Goal: Communication & Community: Answer question/provide support

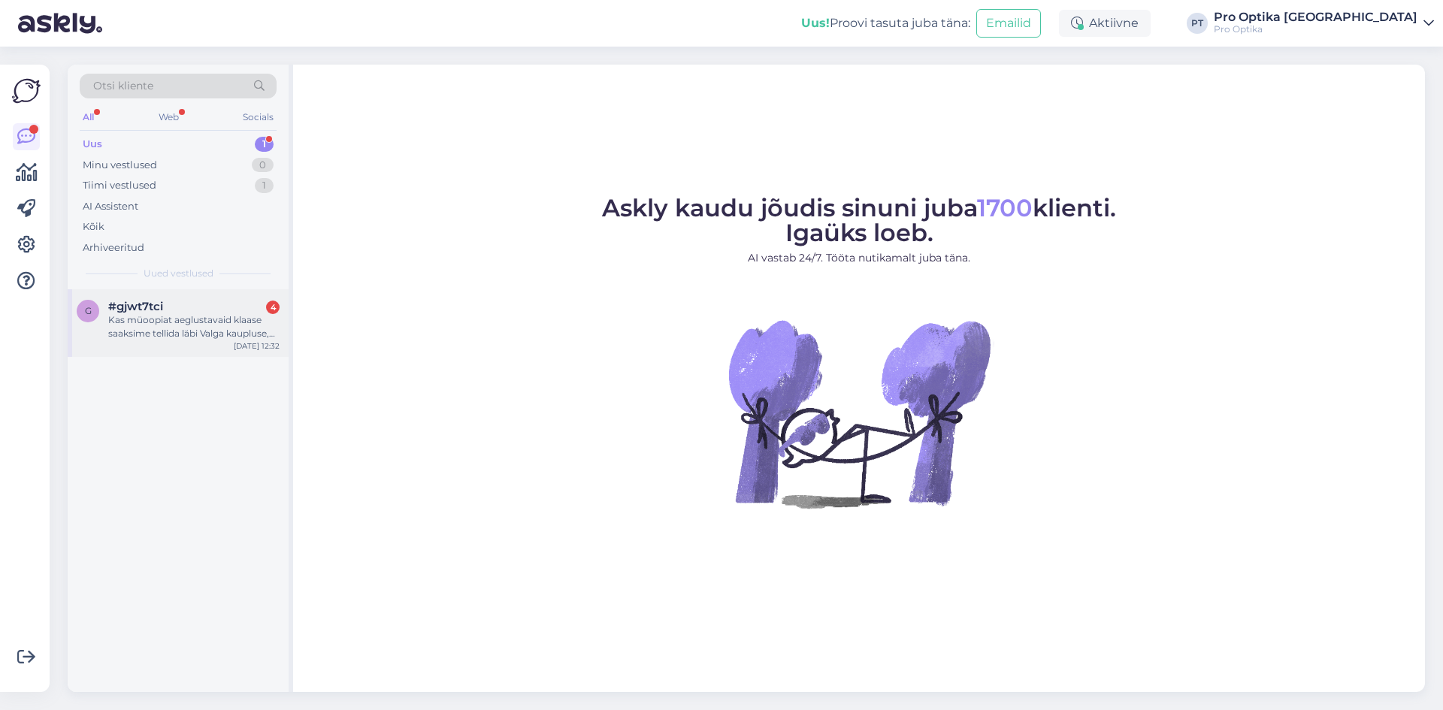
click at [232, 314] on div "Kas müoopiat aeglustavaid klaase saaksime tellida läbi Valga kaupluse, olemas o…" at bounding box center [193, 326] width 171 height 27
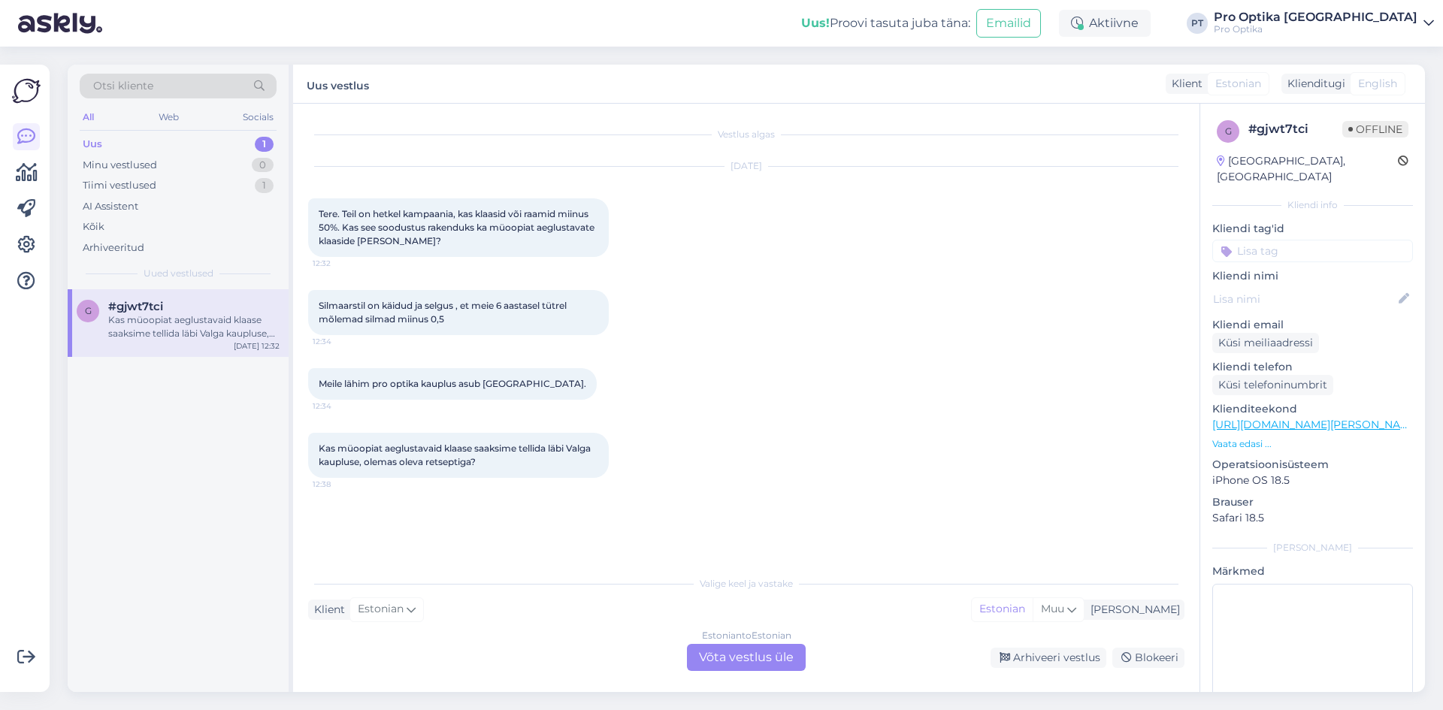
click at [740, 655] on div "Estonian to Estonian Võta vestlus üle" at bounding box center [746, 657] width 119 height 27
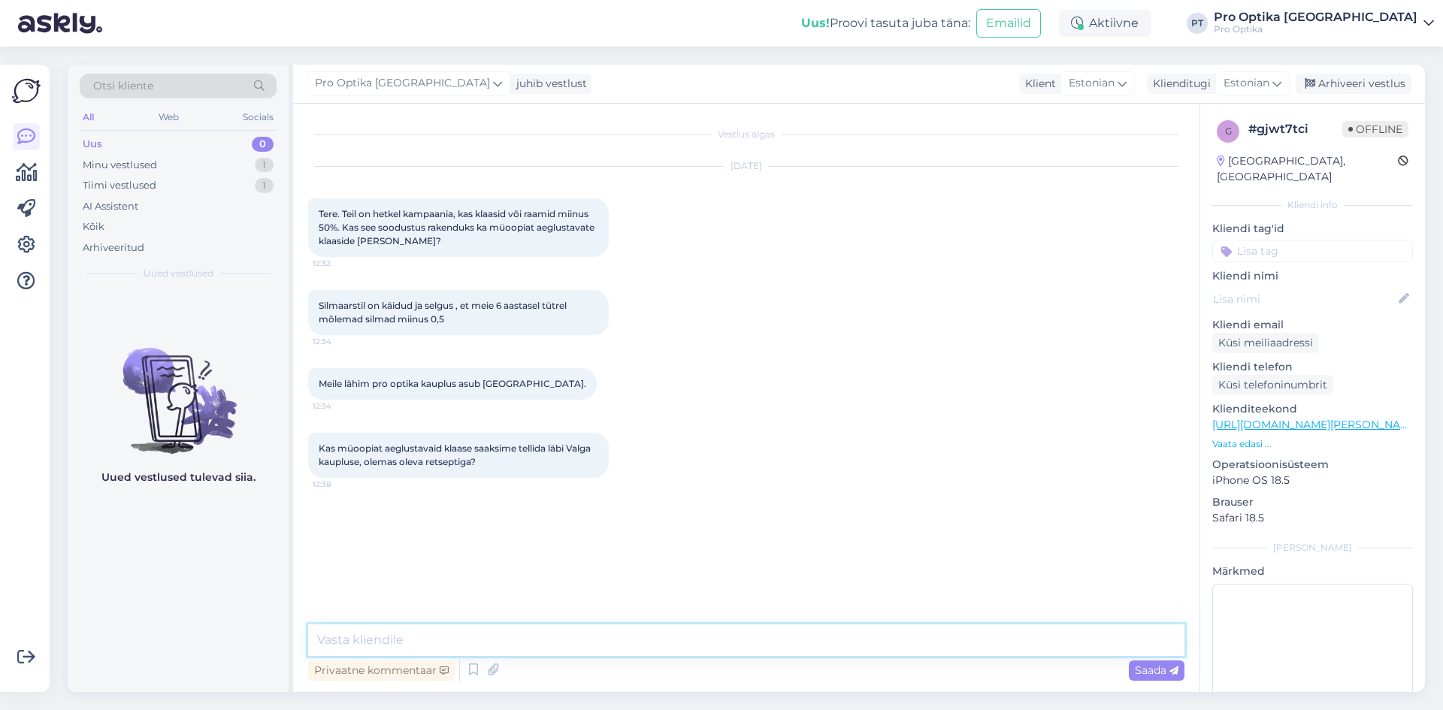
click at [634, 631] on textarea at bounding box center [746, 641] width 876 height 32
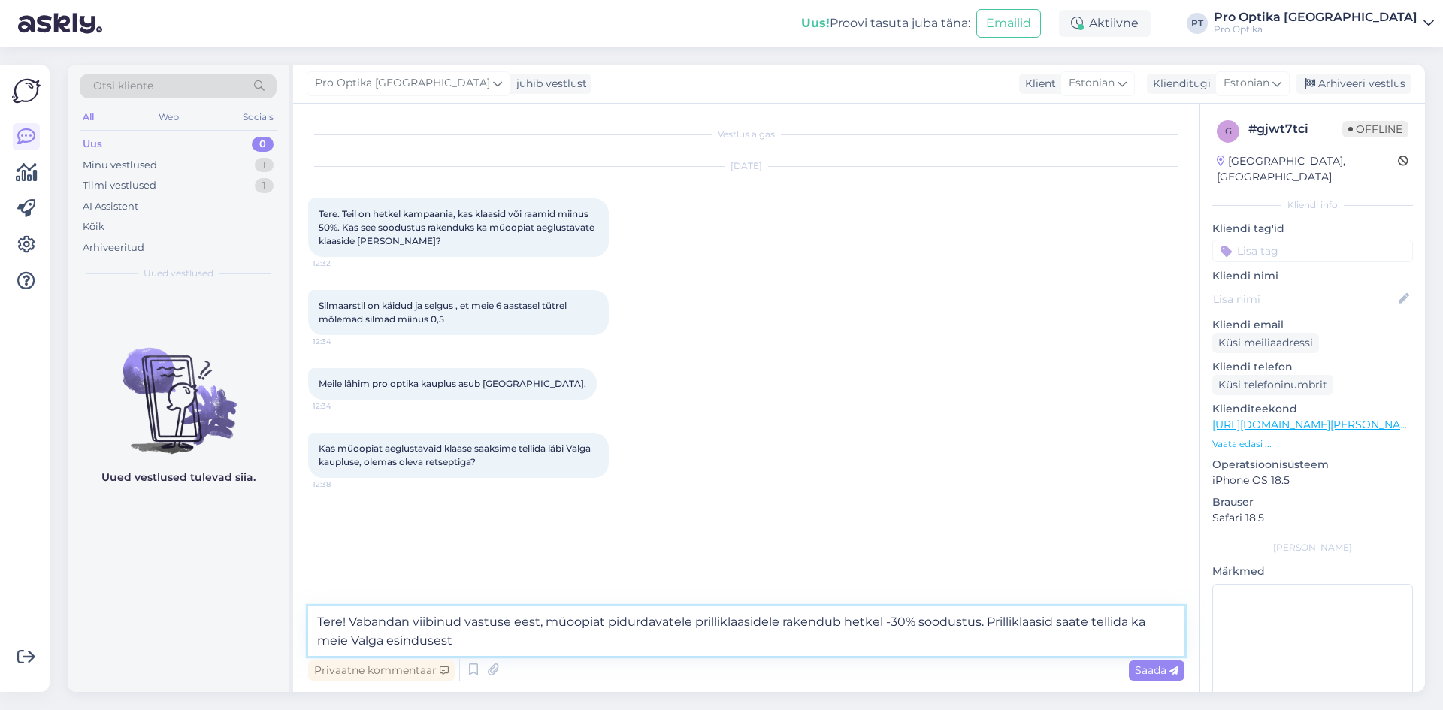
type textarea "Tere! Vabandan viibinud vastuse eest, müoopiat pidurdavatele prilliklaasidele r…"
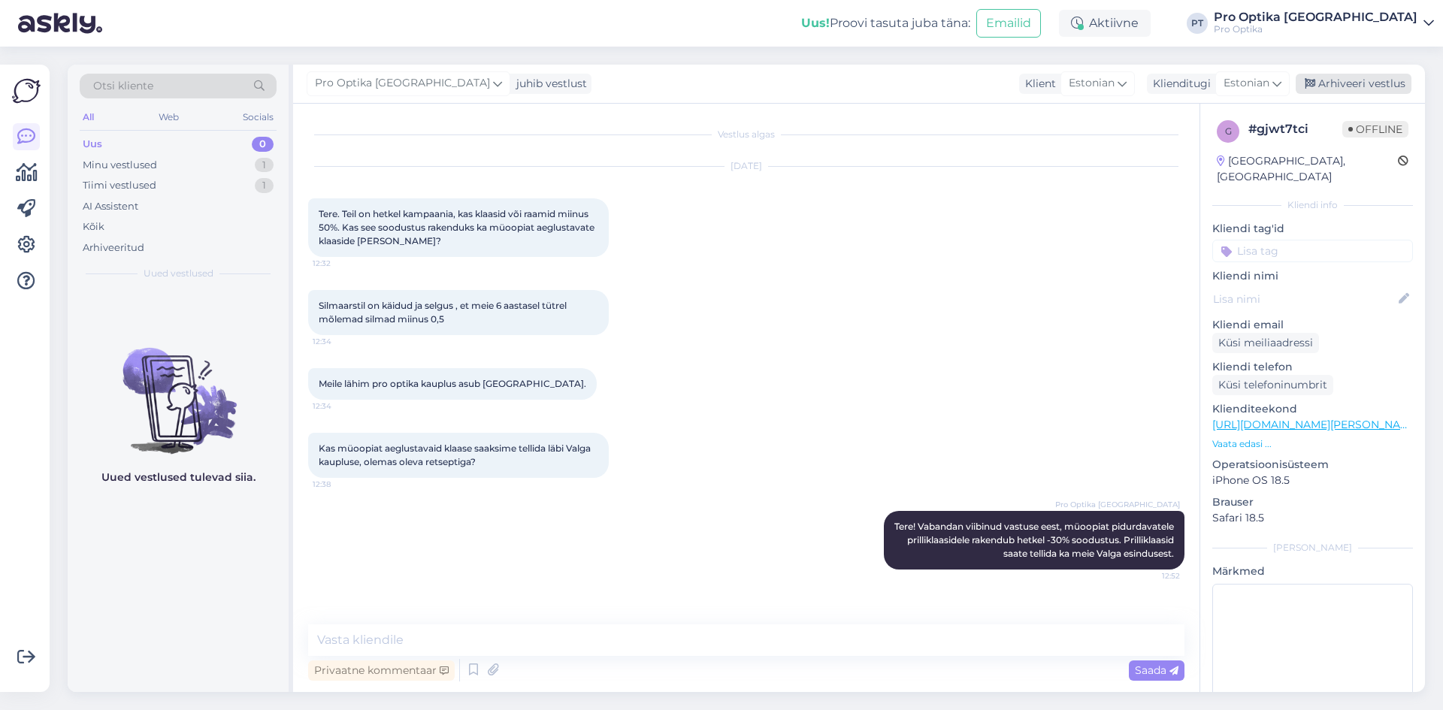
click at [1339, 90] on div "Arhiveeri vestlus" at bounding box center [1354, 84] width 116 height 20
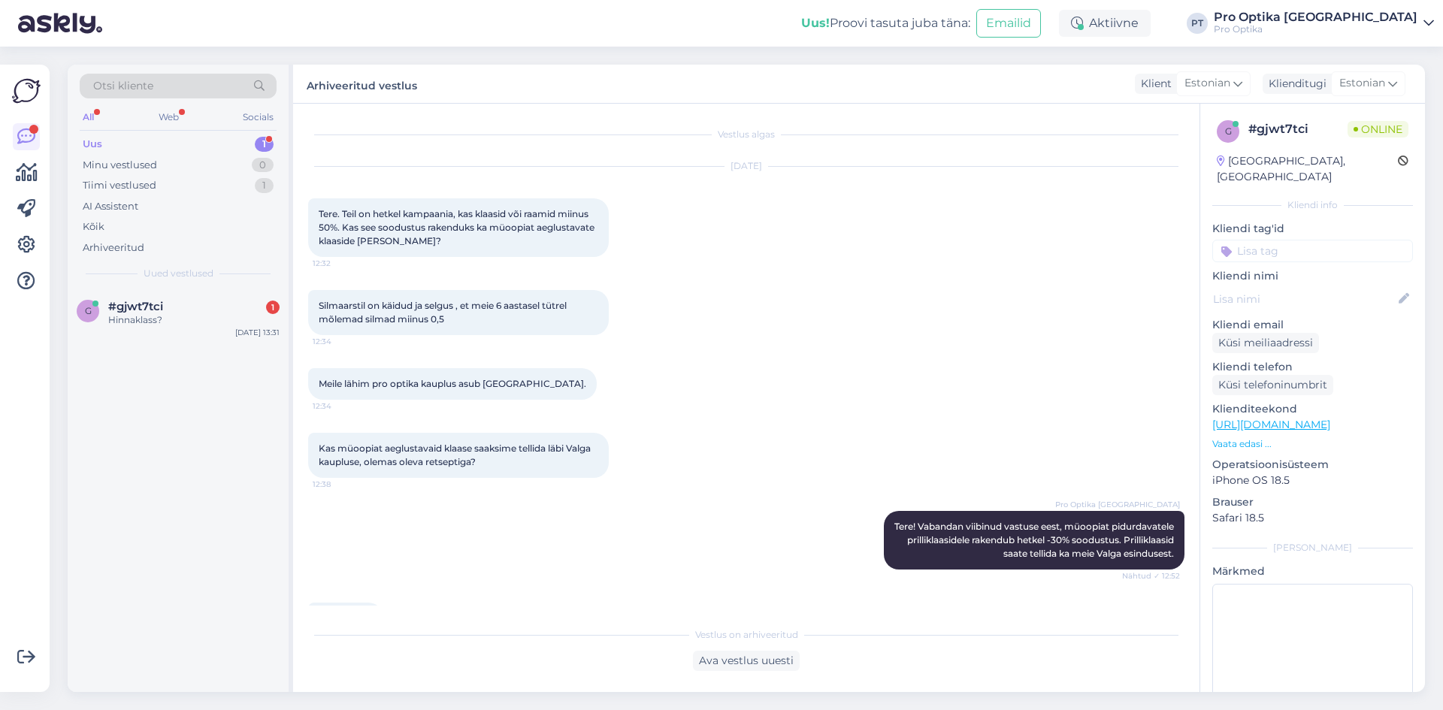
scroll to position [59, 0]
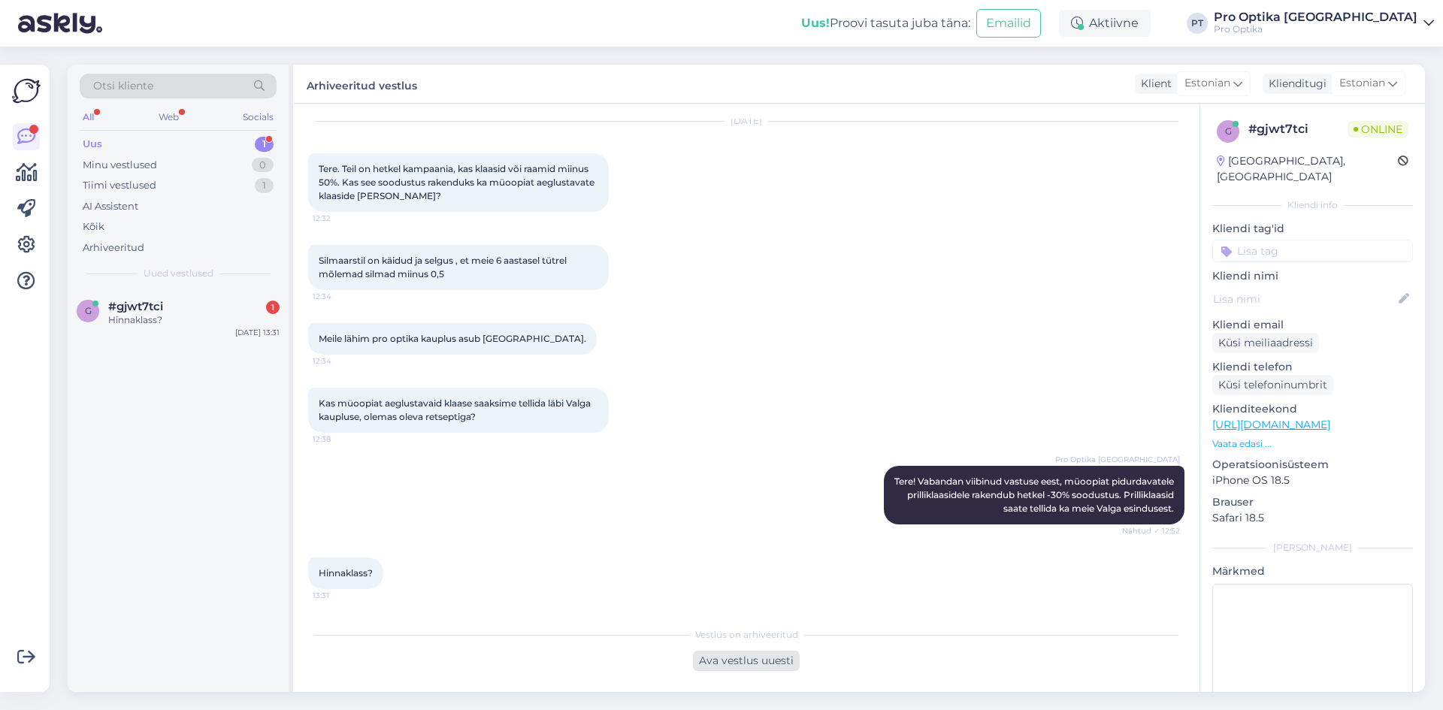
click at [741, 664] on div "Ava vestlus uuesti" at bounding box center [746, 661] width 107 height 20
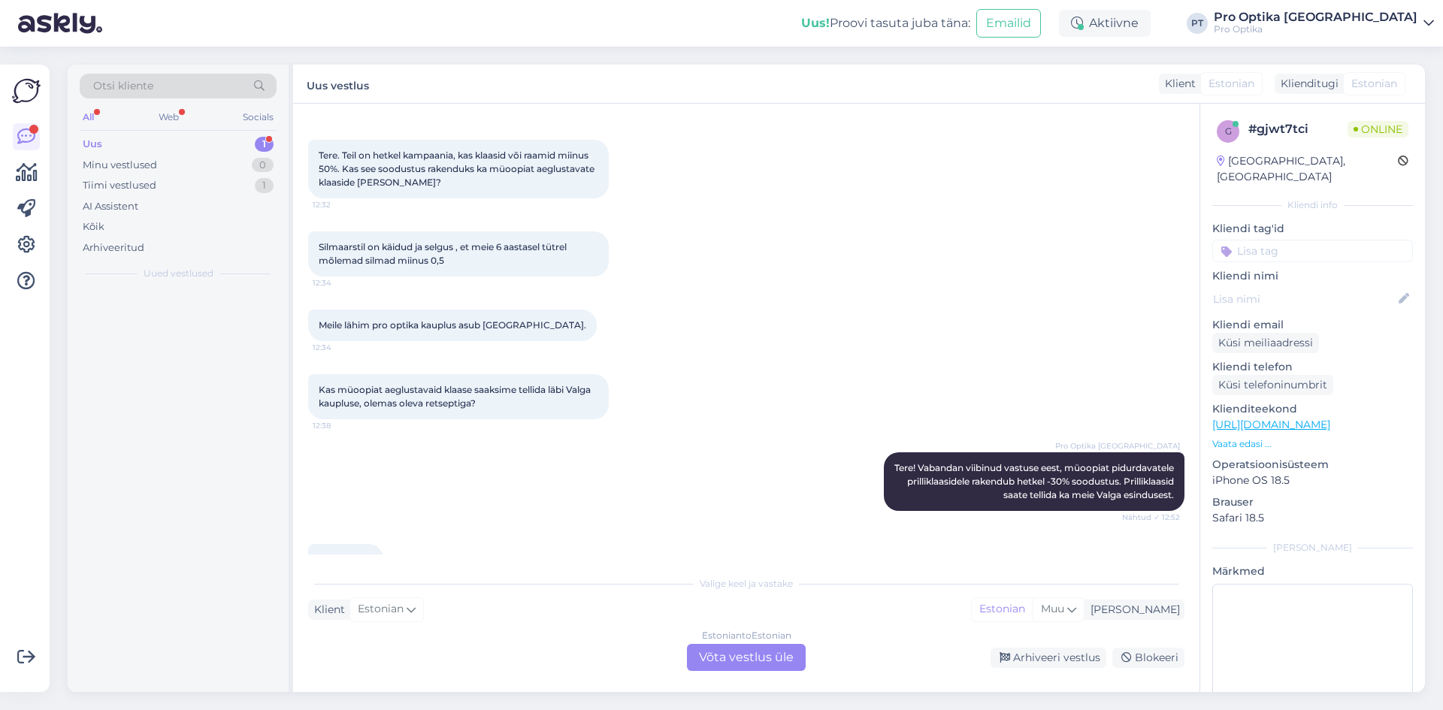
scroll to position [74, 0]
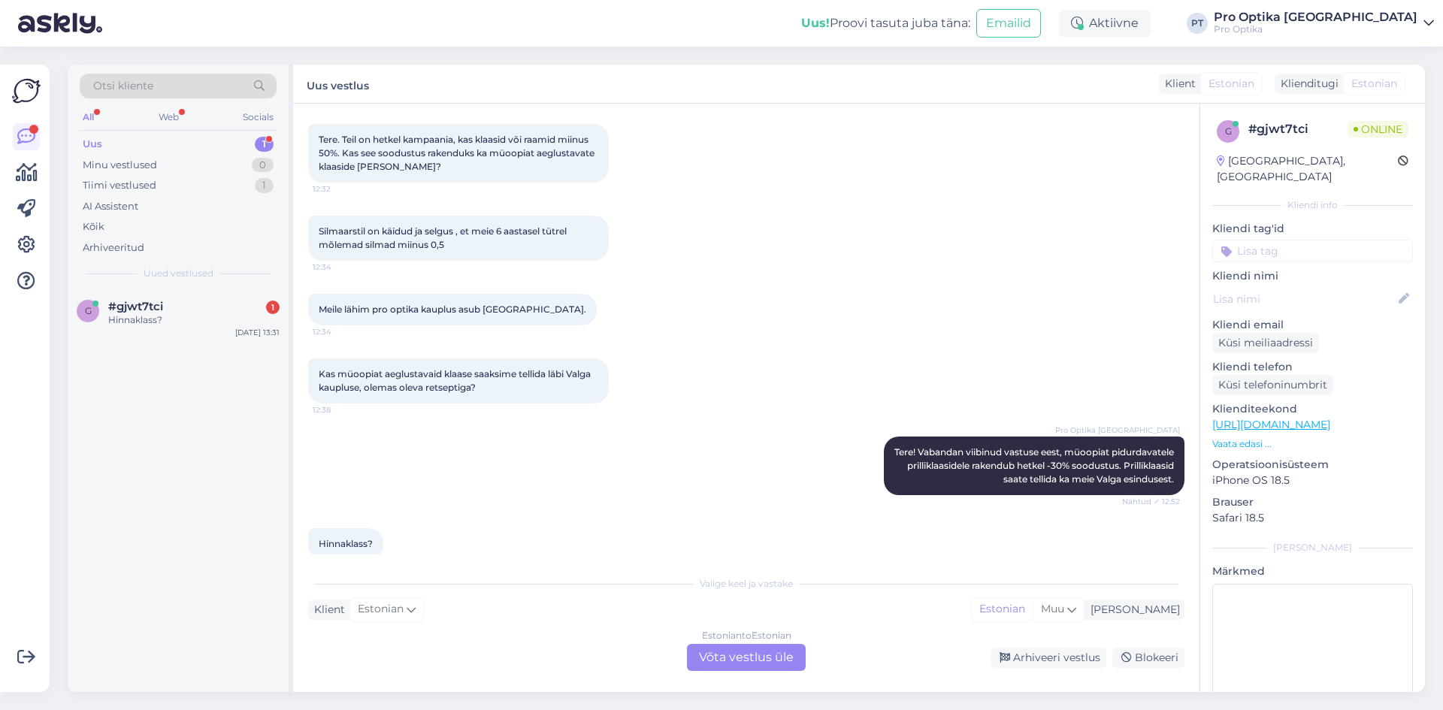
click at [719, 650] on div "Estonian to Estonian Võta vestlus üle" at bounding box center [746, 657] width 119 height 27
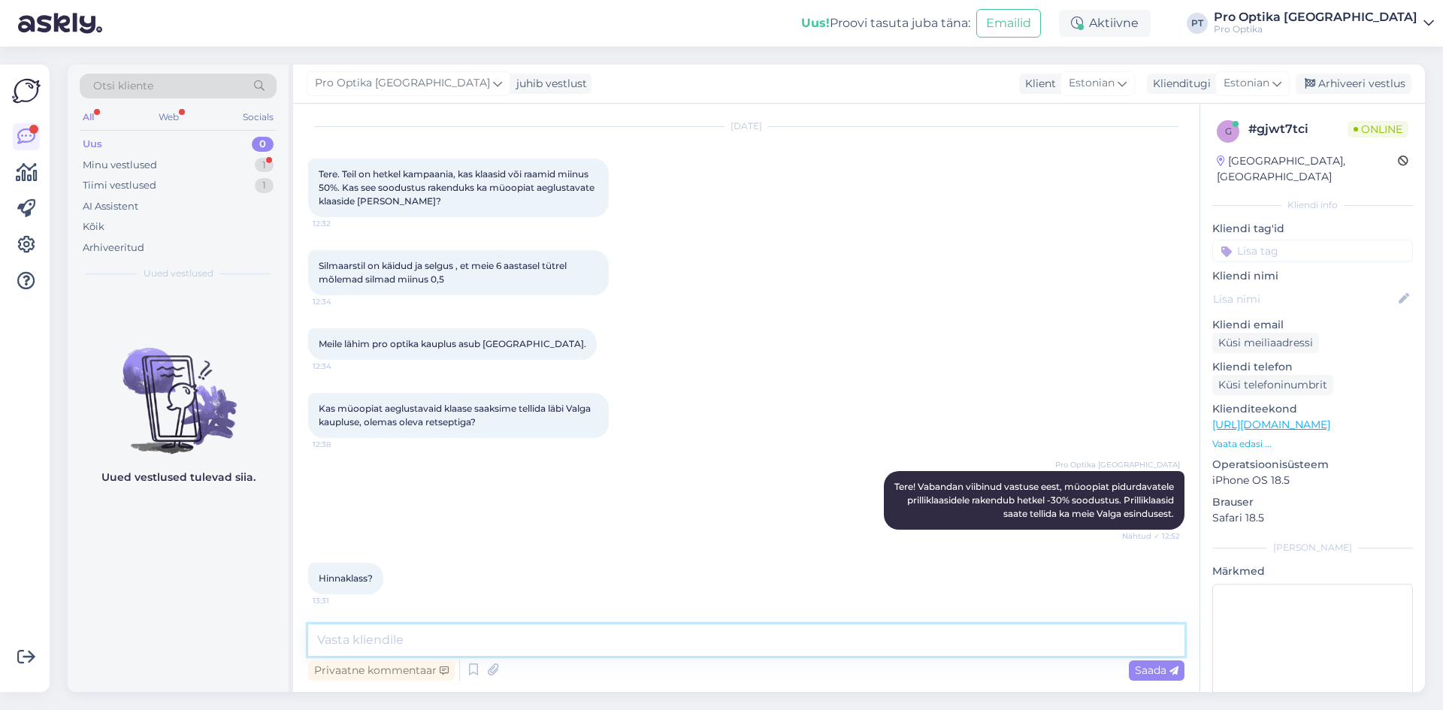
click at [452, 633] on textarea at bounding box center [746, 641] width 876 height 32
type textarea "Klaasi hind on 380€/paar. Uue prilliraamiga koos ostul -30% on klaaside hind 26…"
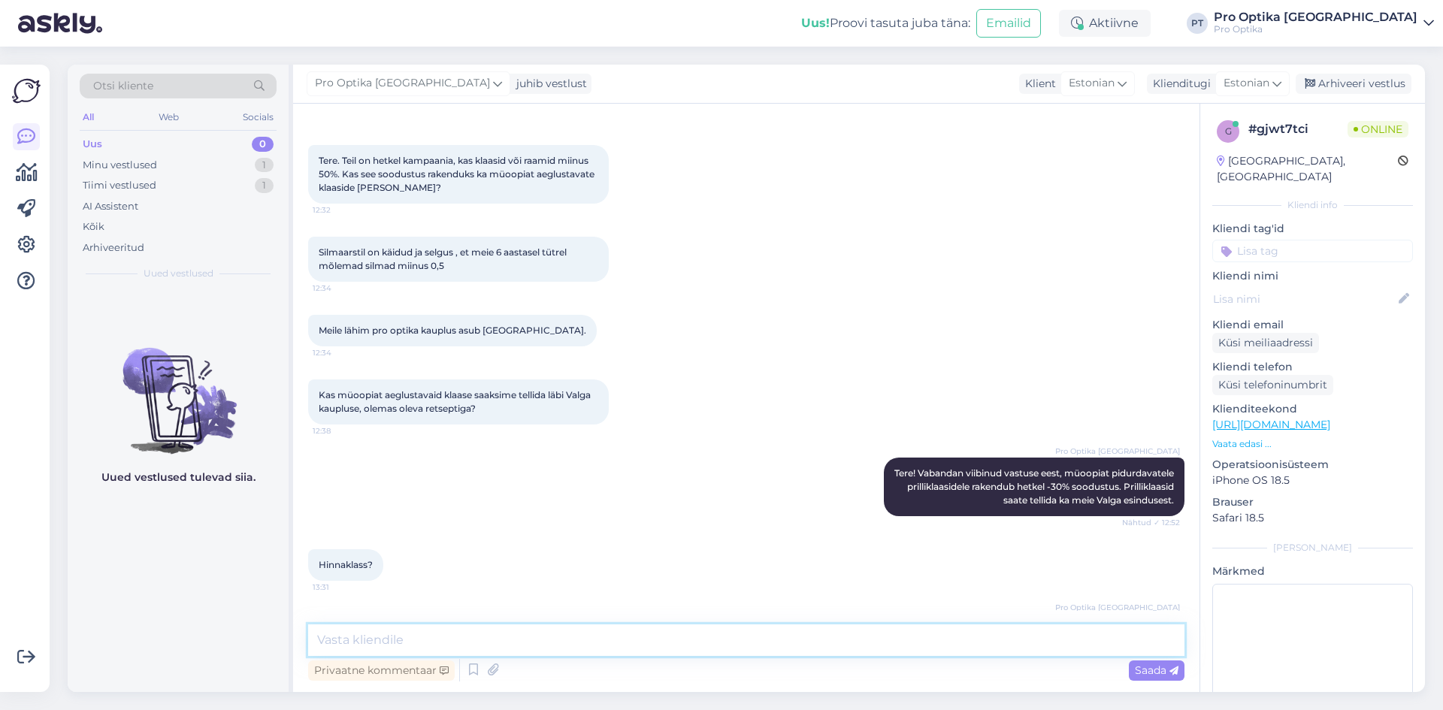
scroll to position [132, 0]
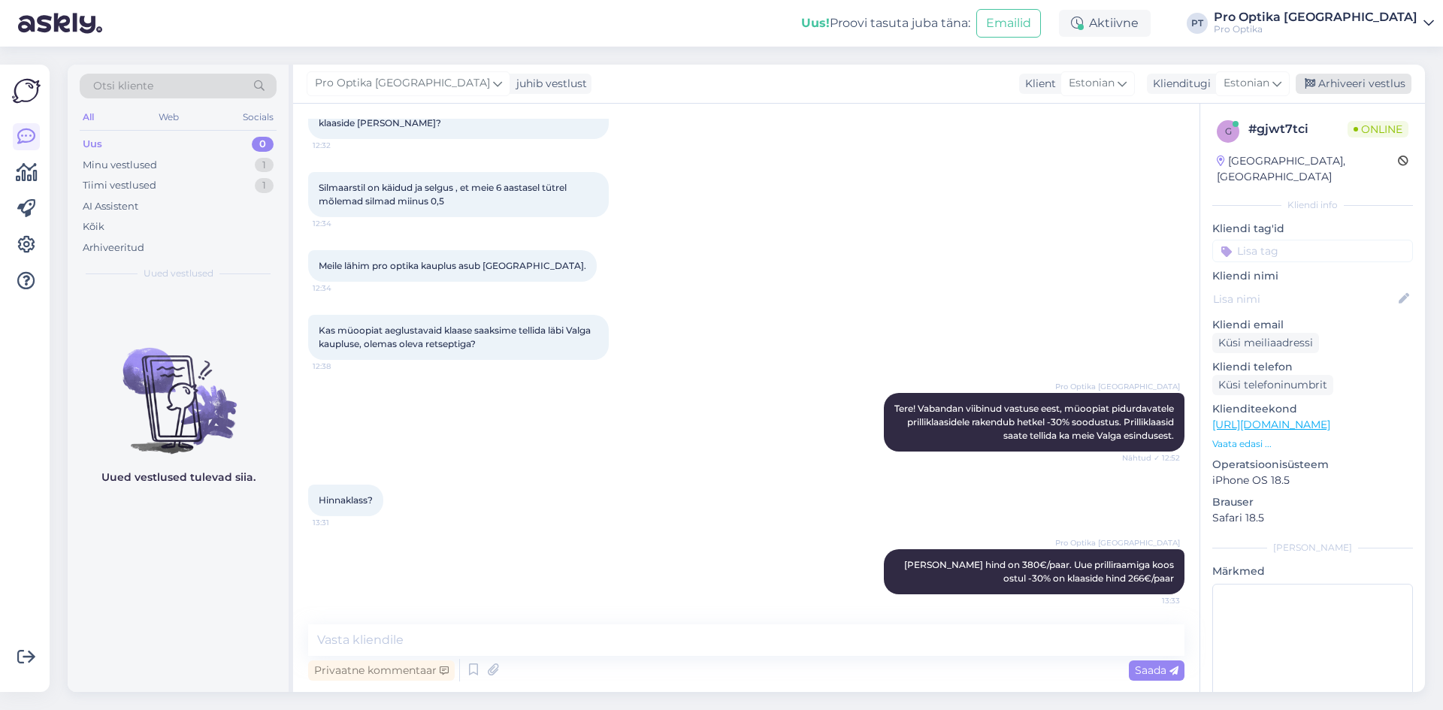
click at [1377, 85] on div "Arhiveeri vestlus" at bounding box center [1354, 84] width 116 height 20
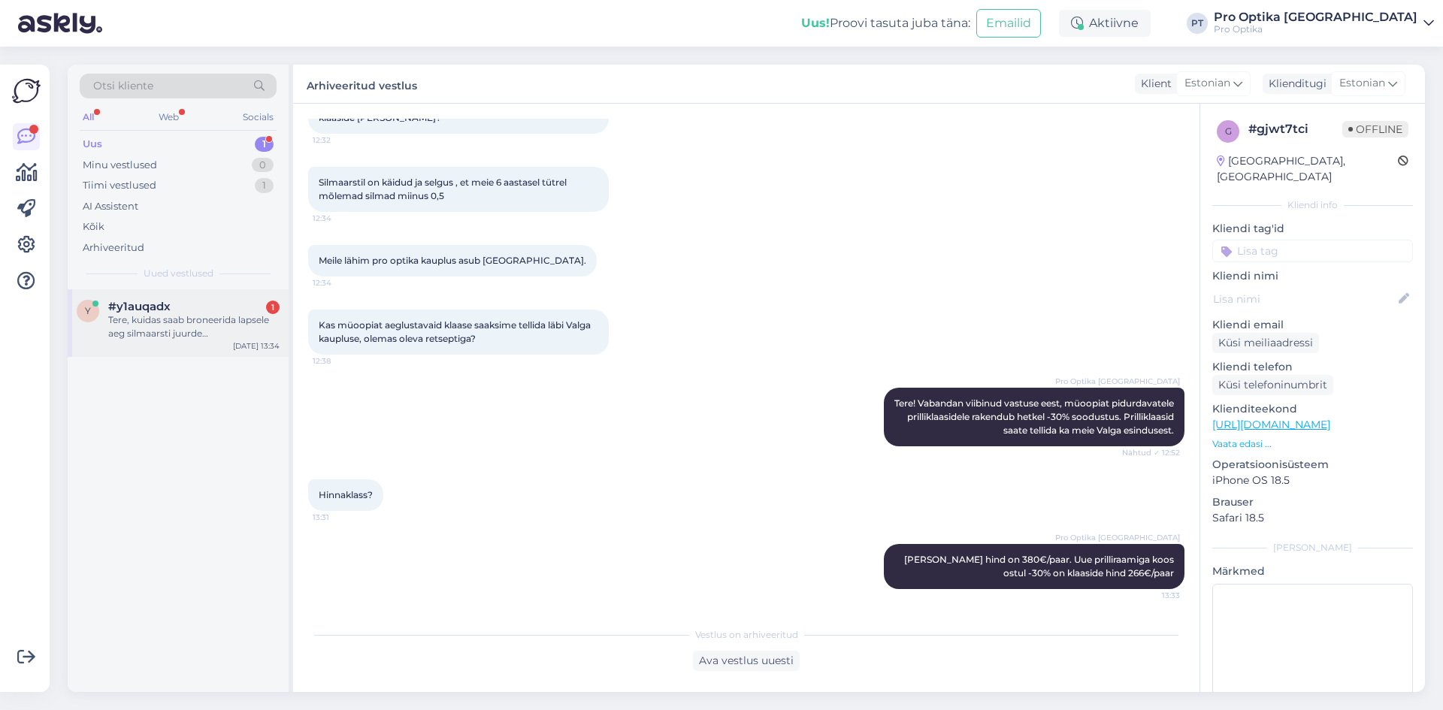
click at [235, 323] on div "Tere, kuidas saab broneerida lapsele aeg silmaarsti juurde ja kui palju see mak…" at bounding box center [193, 326] width 171 height 27
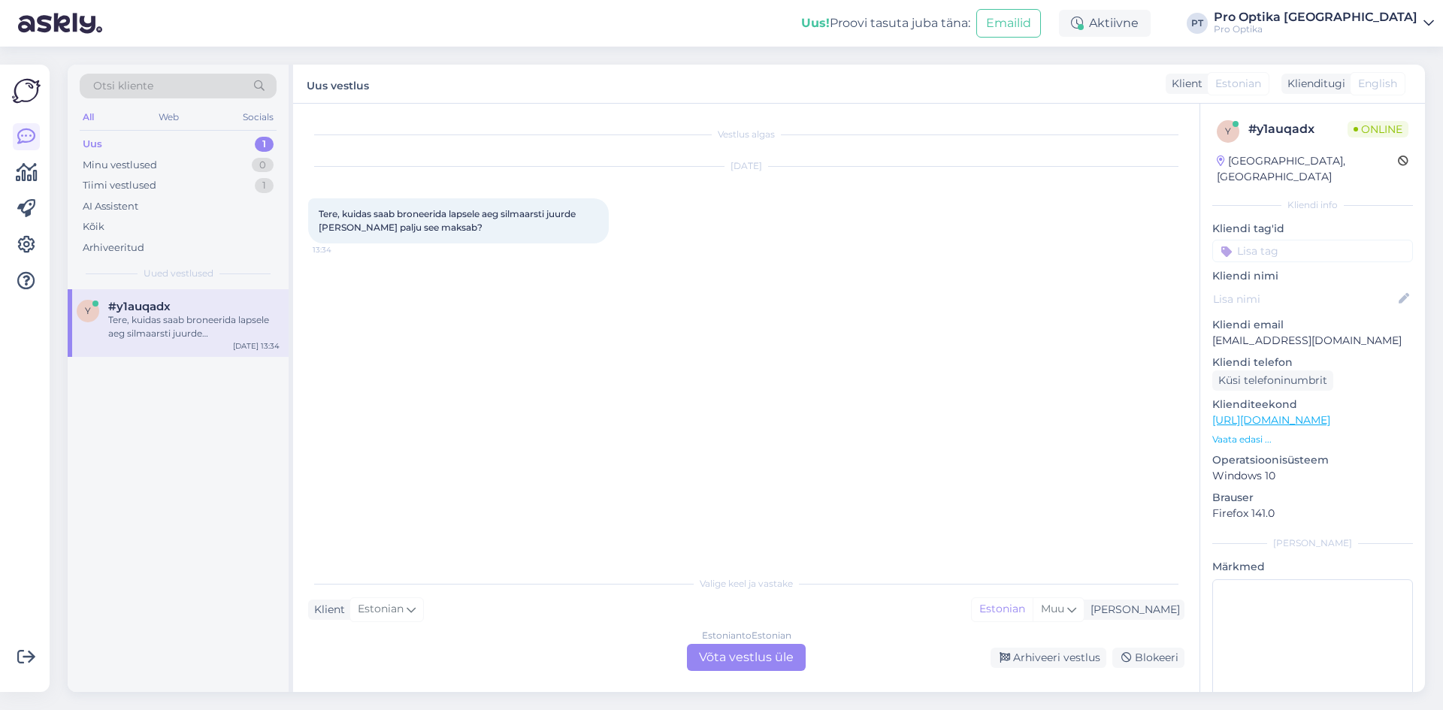
click at [737, 650] on div "Estonian to Estonian Võta vestlus üle" at bounding box center [746, 657] width 119 height 27
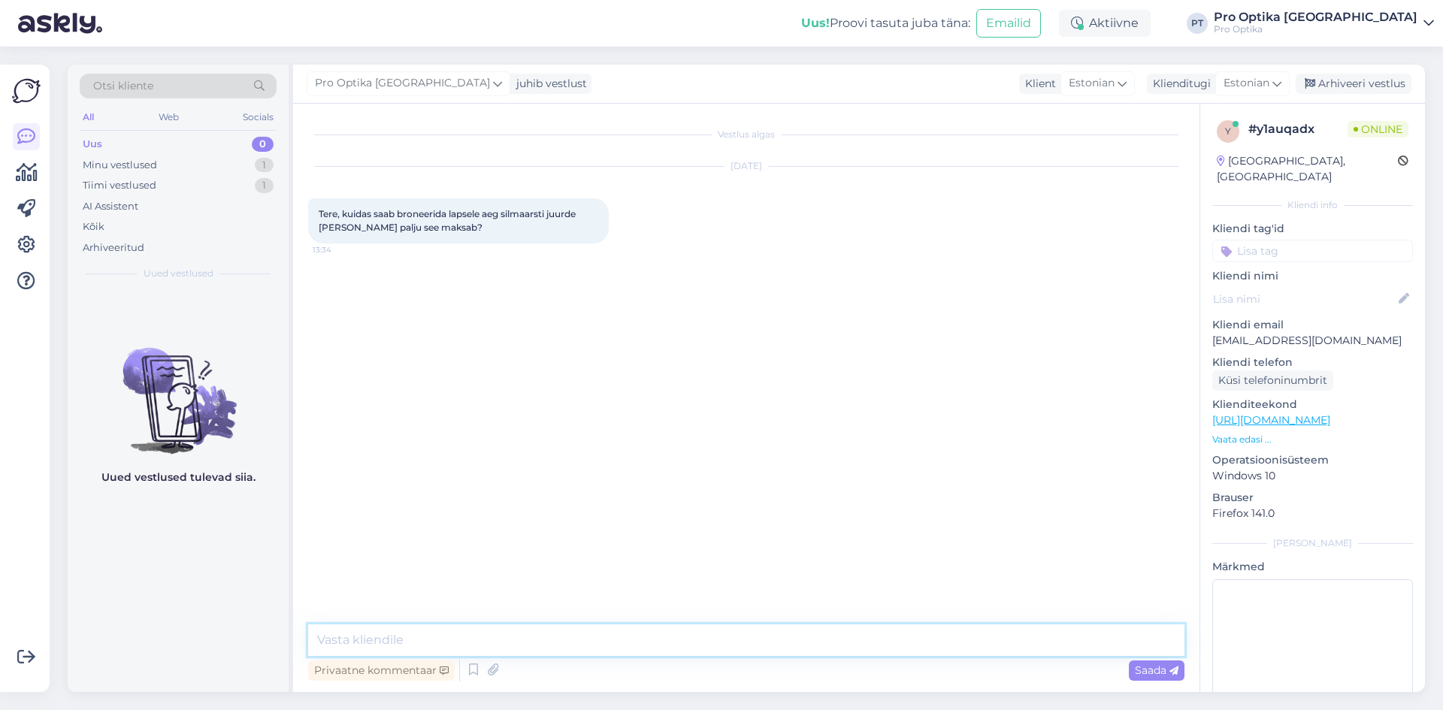
click at [635, 641] on textarea at bounding box center [746, 641] width 876 height 32
type textarea "Tere!"
click at [476, 670] on icon at bounding box center [474, 670] width 18 height 23
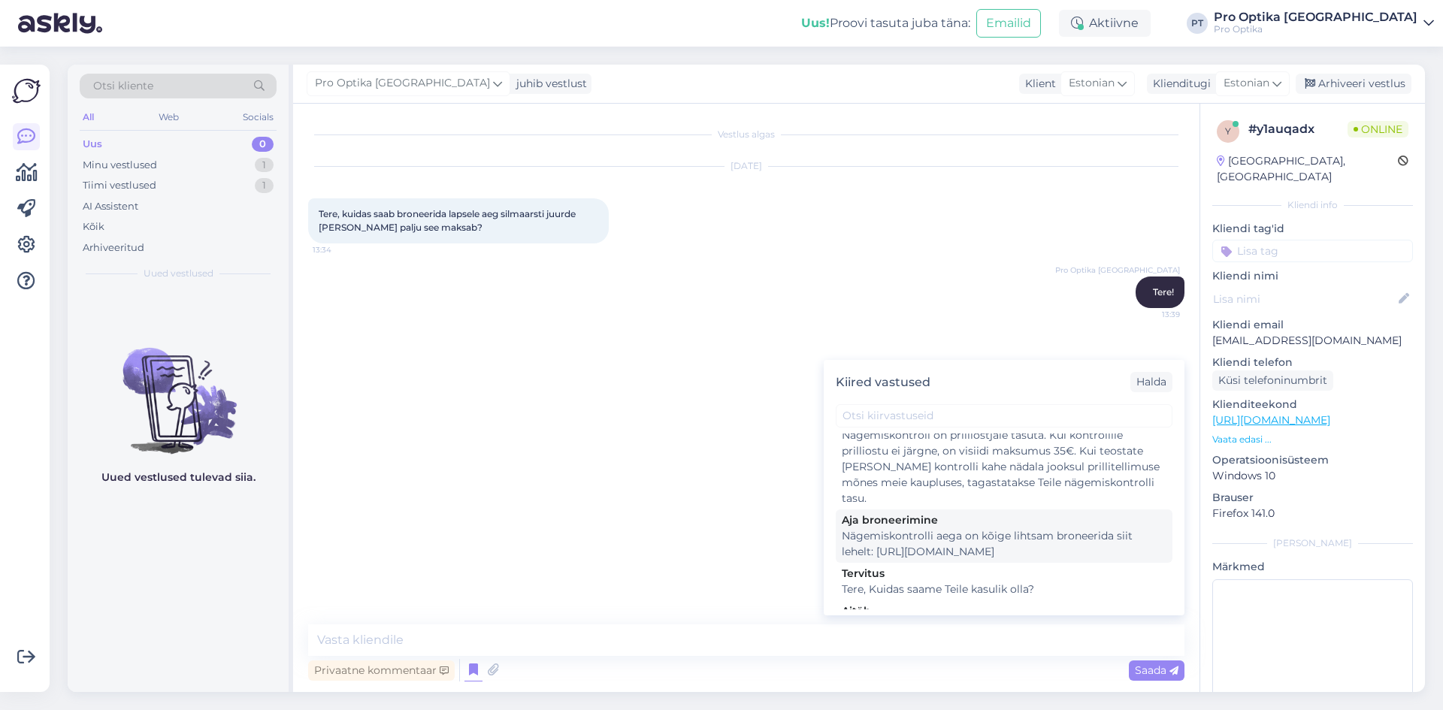
scroll to position [301, 0]
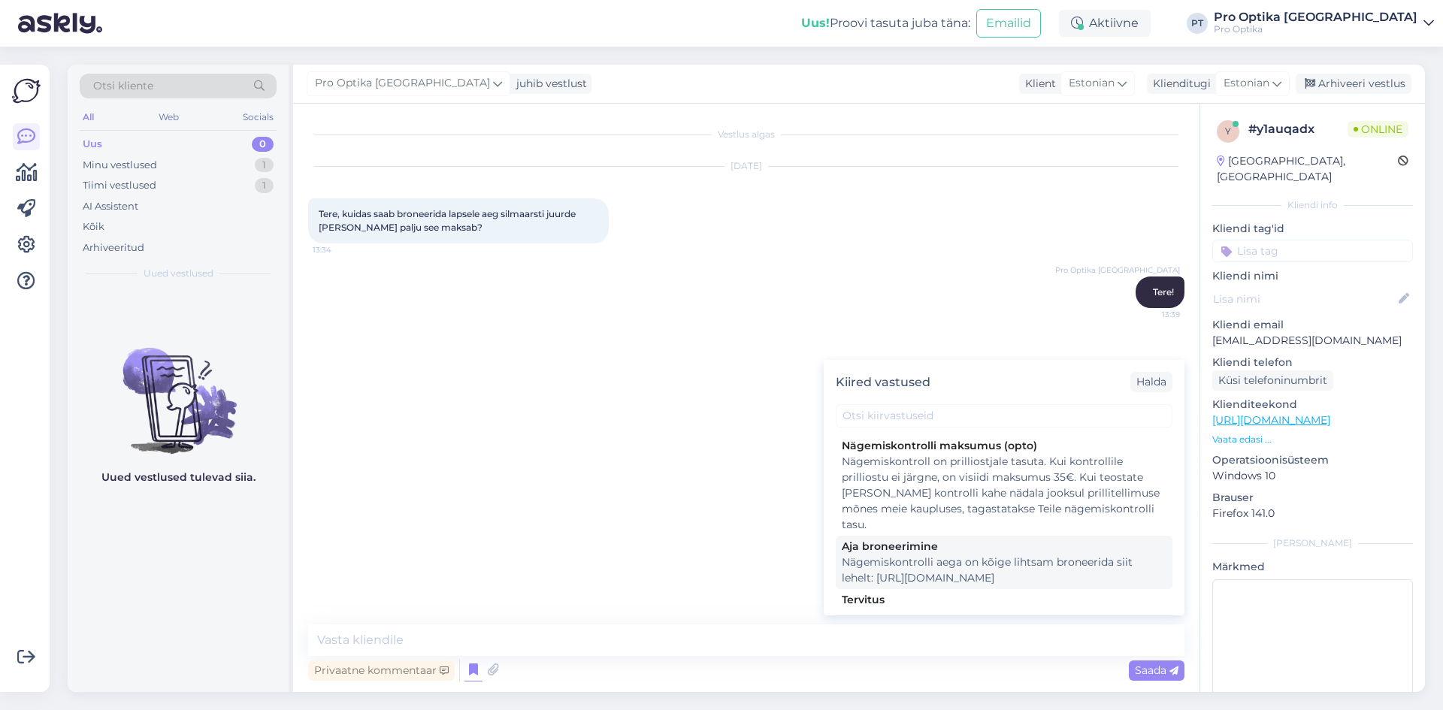
click at [943, 564] on div "Nägemiskontrolli aega on kõige lihtsam broneerida siit lehelt: https://www.proo…" at bounding box center [1004, 571] width 325 height 32
type textarea "Nägemiskontrolli aega on kõige lihtsam broneerida siit lehelt: https://www.proo…"
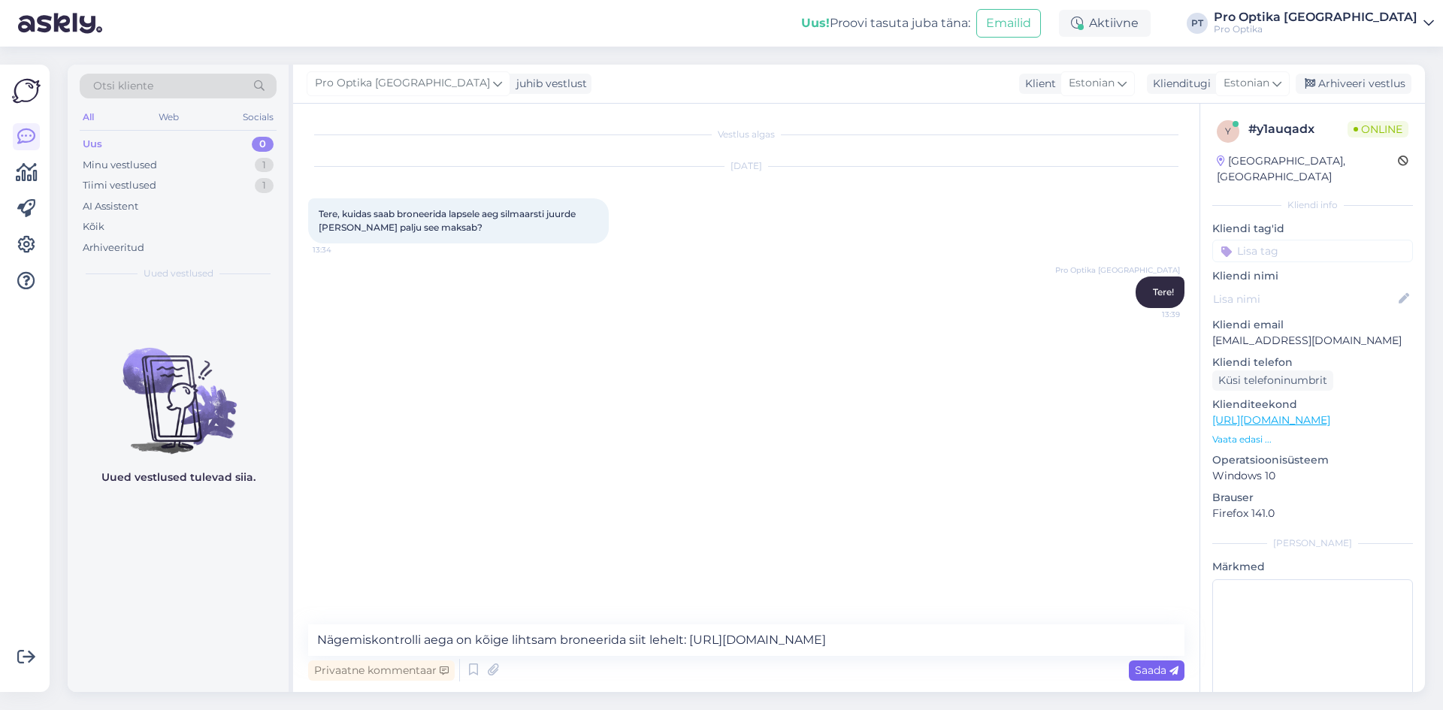
click at [1144, 670] on span "Saada" at bounding box center [1157, 671] width 44 height 14
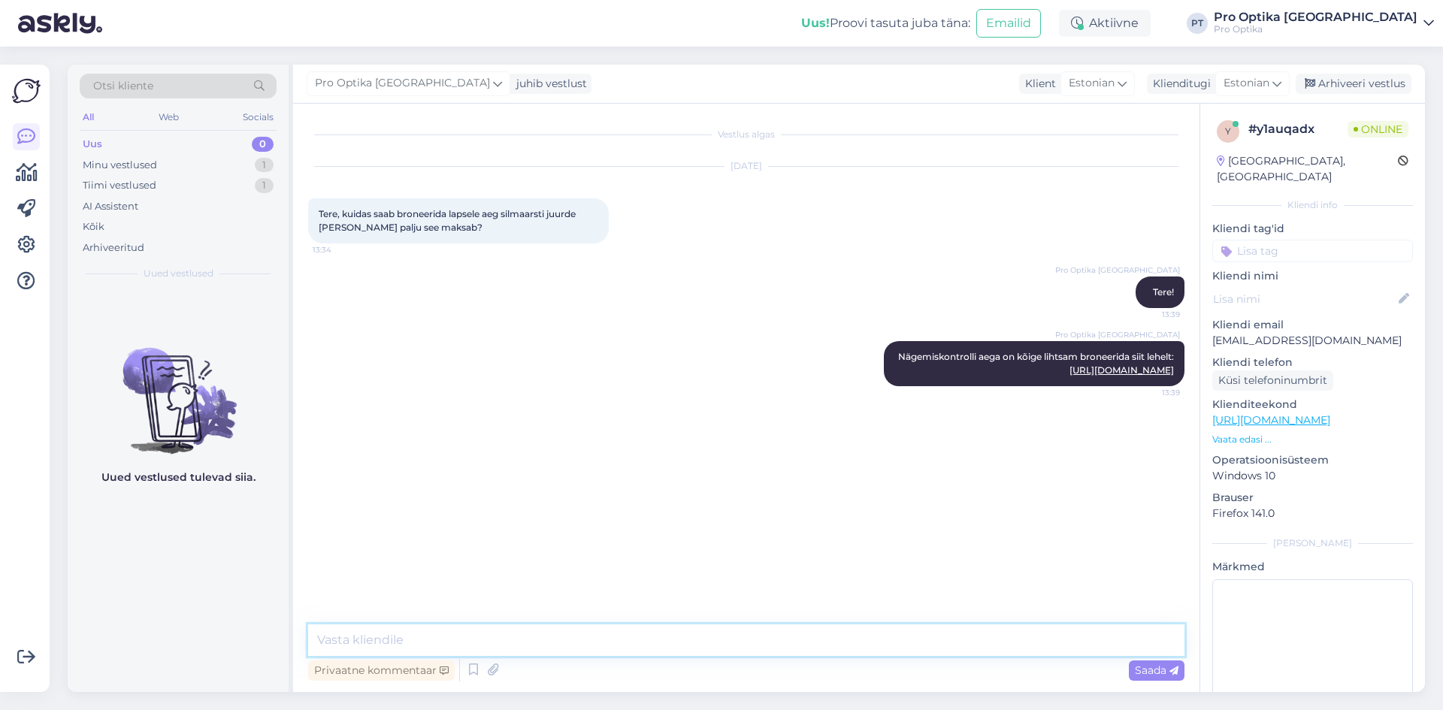
click at [481, 649] on textarea at bounding box center [746, 641] width 876 height 32
type textarea "Silmaarsti visiit maksab 40€, ostu korral on visiiditasu 25€."
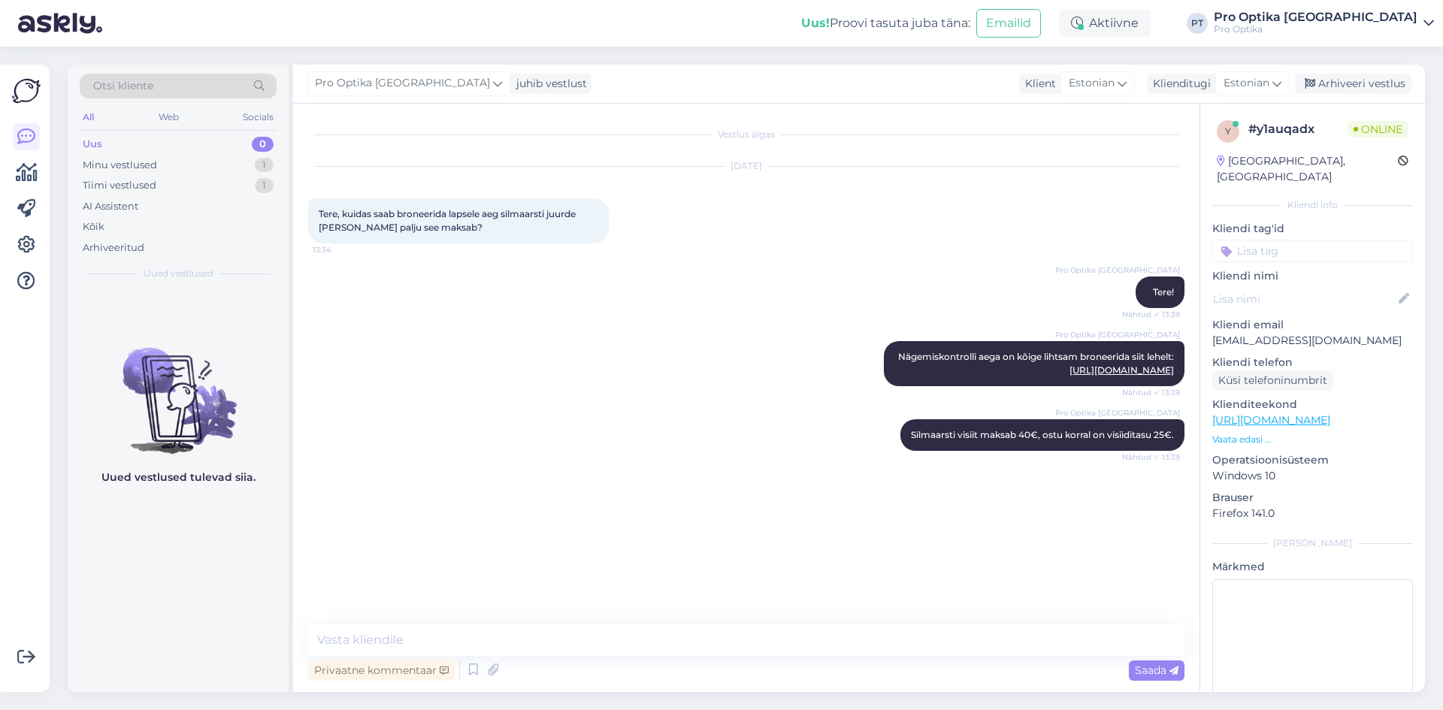
click at [130, 584] on div "Uued vestlused tulevad siia." at bounding box center [178, 490] width 221 height 403
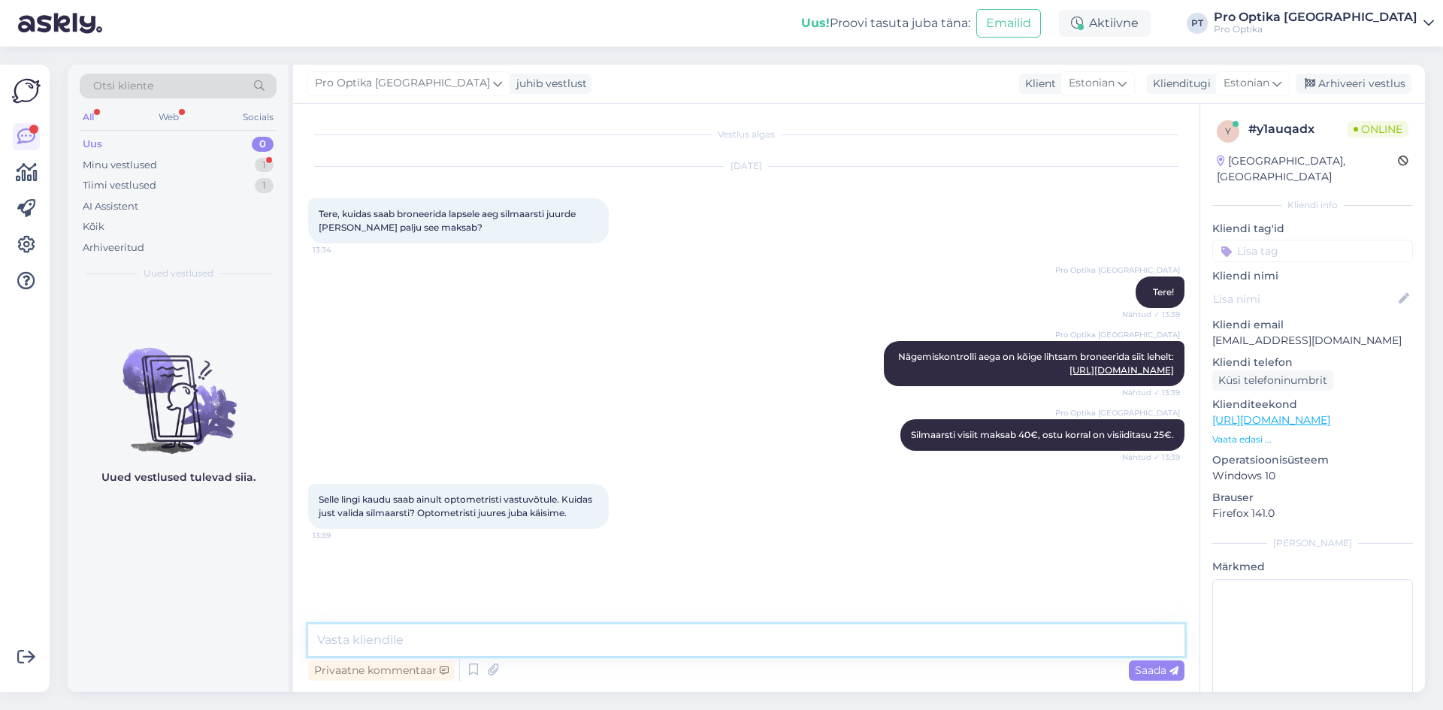
click at [442, 641] on textarea at bounding box center [746, 641] width 876 height 32
type textarea "Vabandame, hetkel tõesti ei saa läbi veebilehe broneerida. Saame aidata Teile a…"
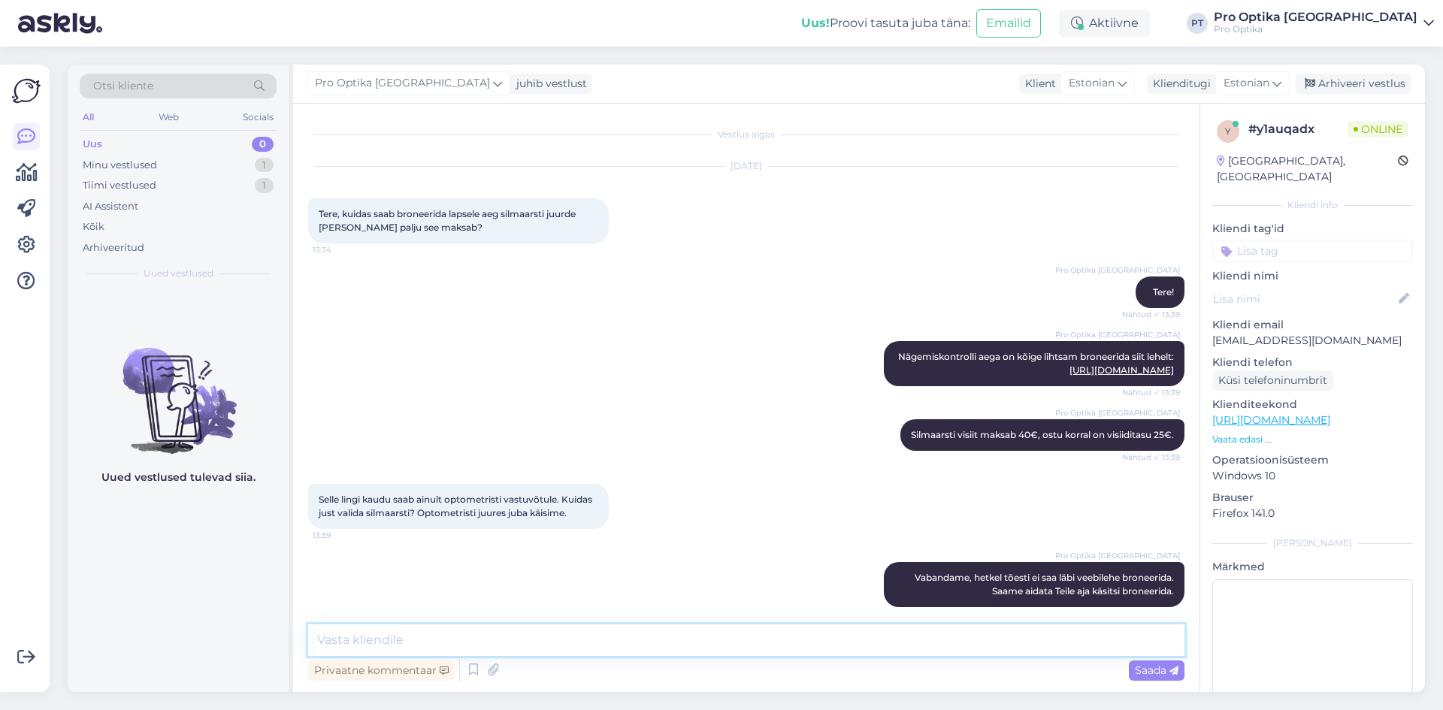
scroll to position [26, 0]
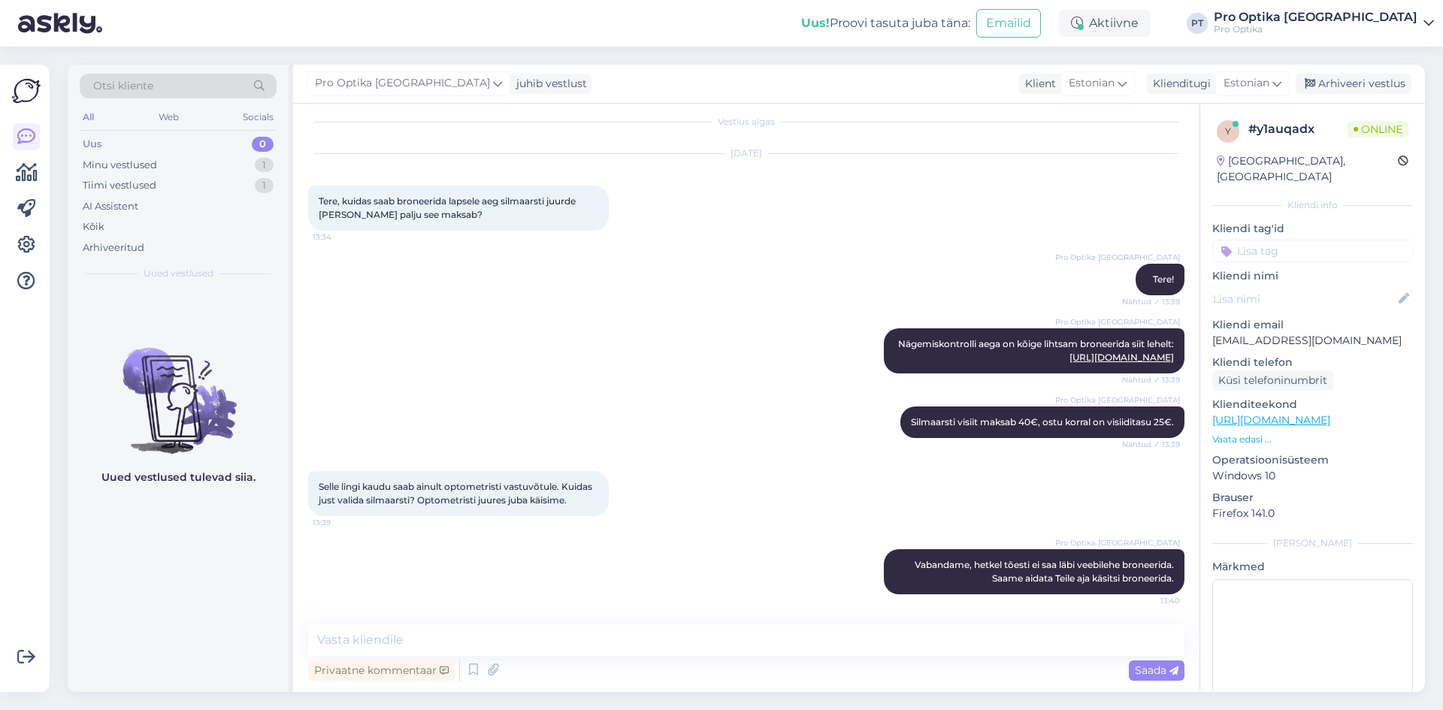
click at [153, 558] on div "Uued vestlused tulevad siia." at bounding box center [178, 490] width 221 height 403
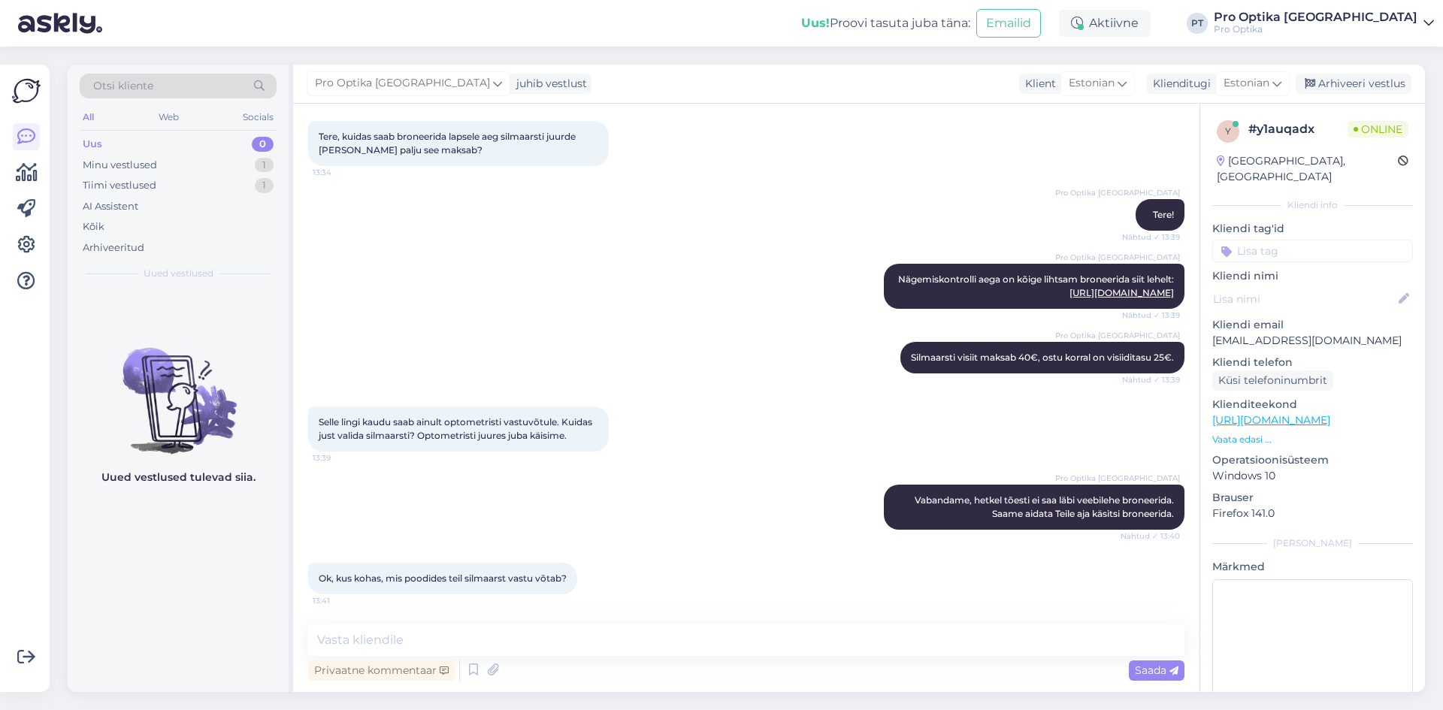
scroll to position [91, 0]
click at [658, 625] on textarea at bounding box center [746, 641] width 876 height 32
type textarea "Kas Teid huvitavad Tallinna kauplused)"
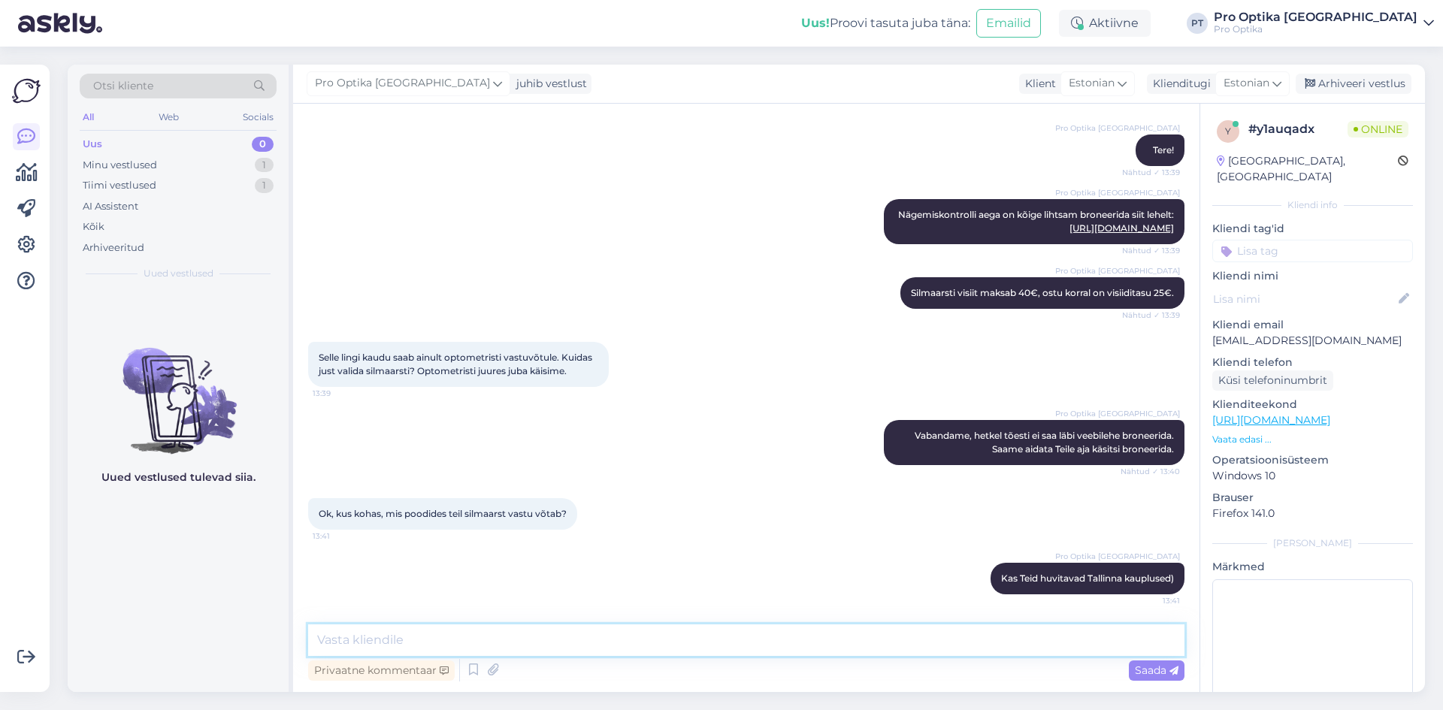
type textarea "_"
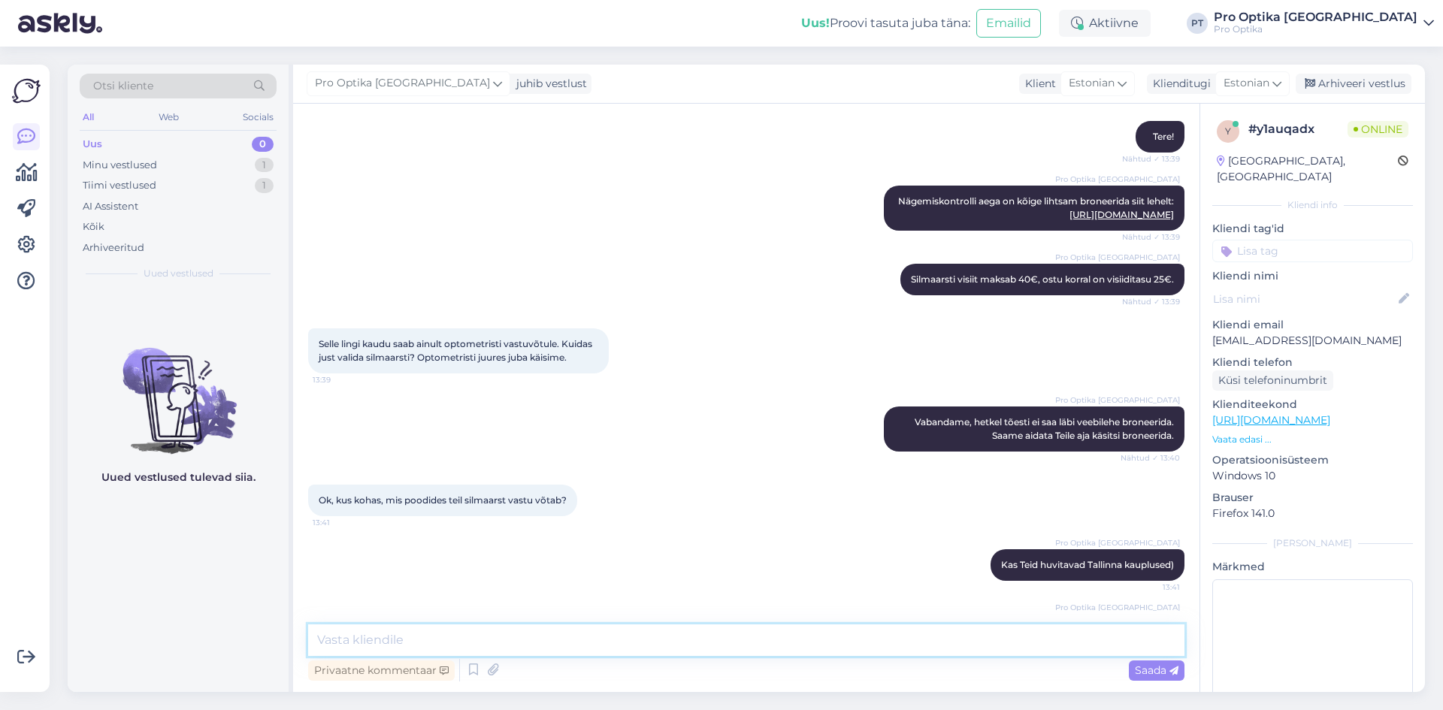
scroll to position [220, 0]
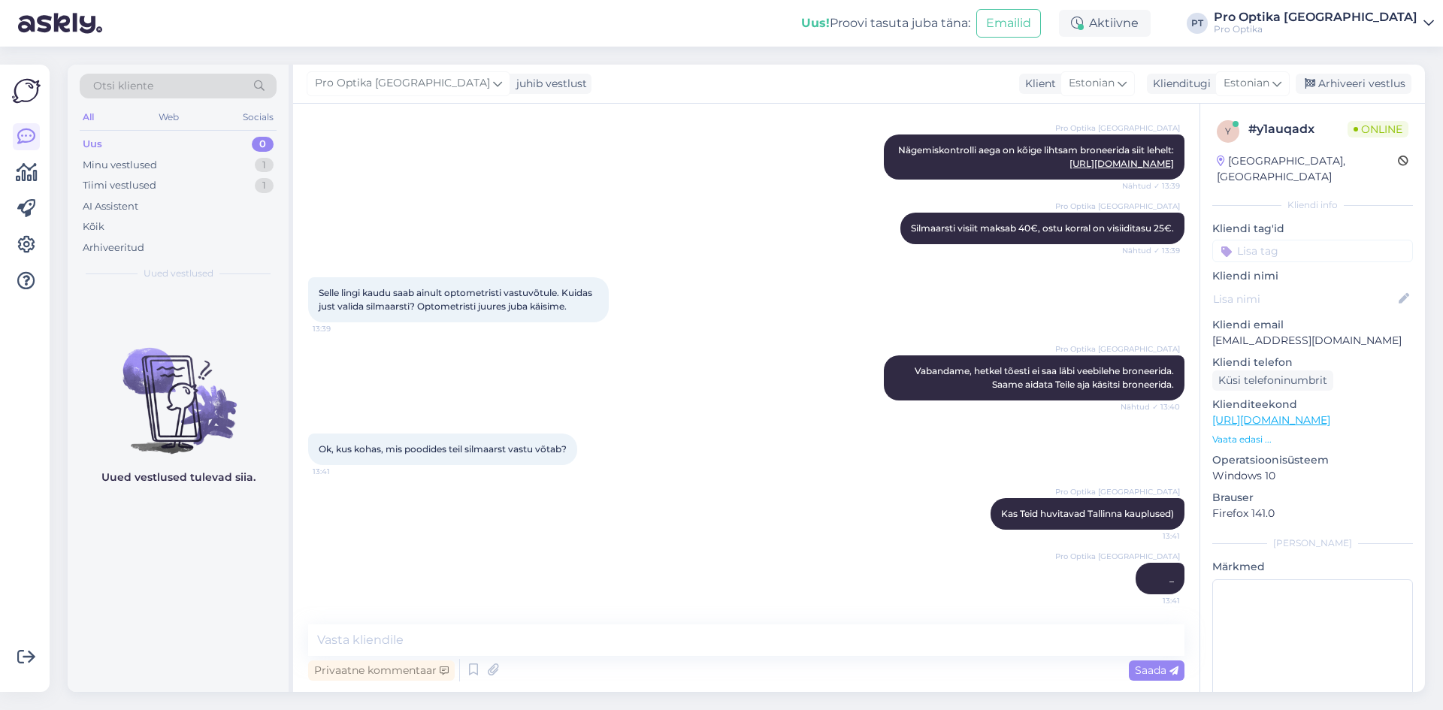
click at [180, 512] on div "Uued vestlused tulevad siia." at bounding box center [178, 490] width 221 height 403
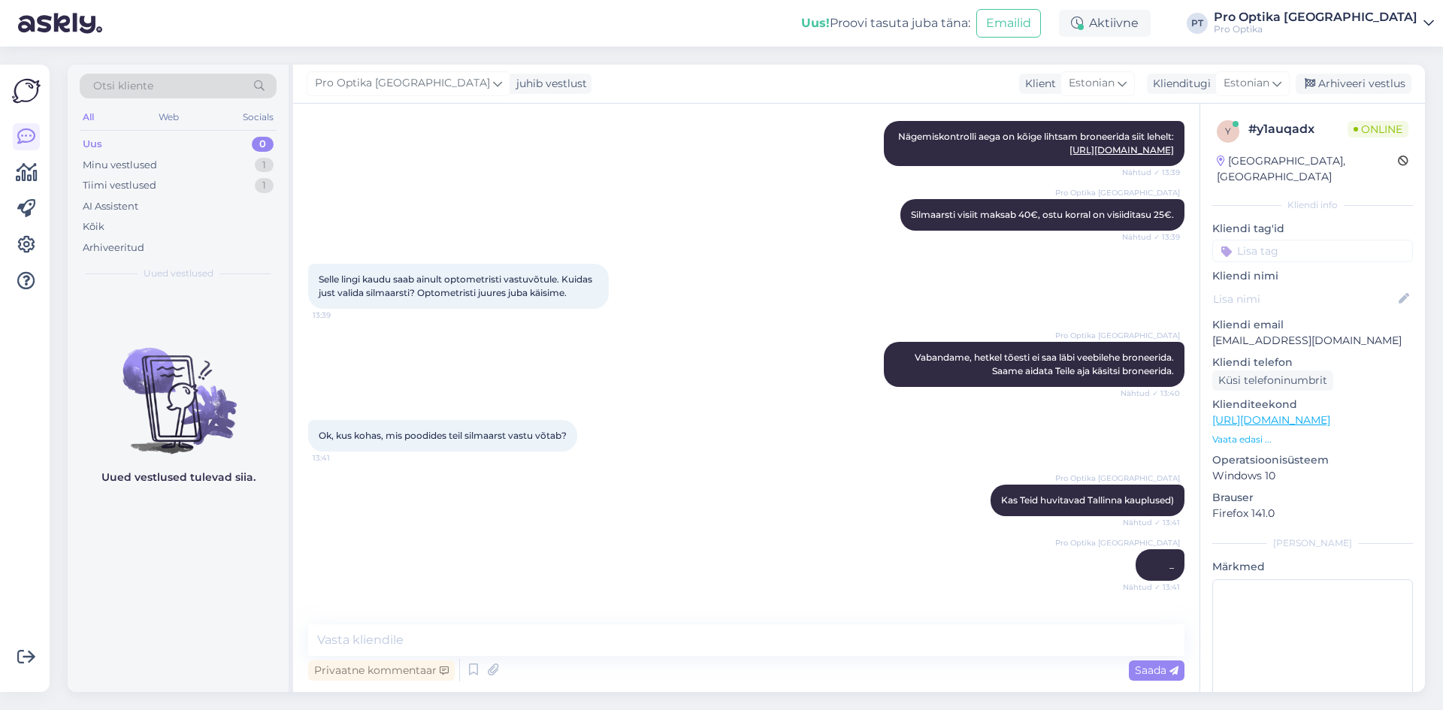
scroll to position [0, 0]
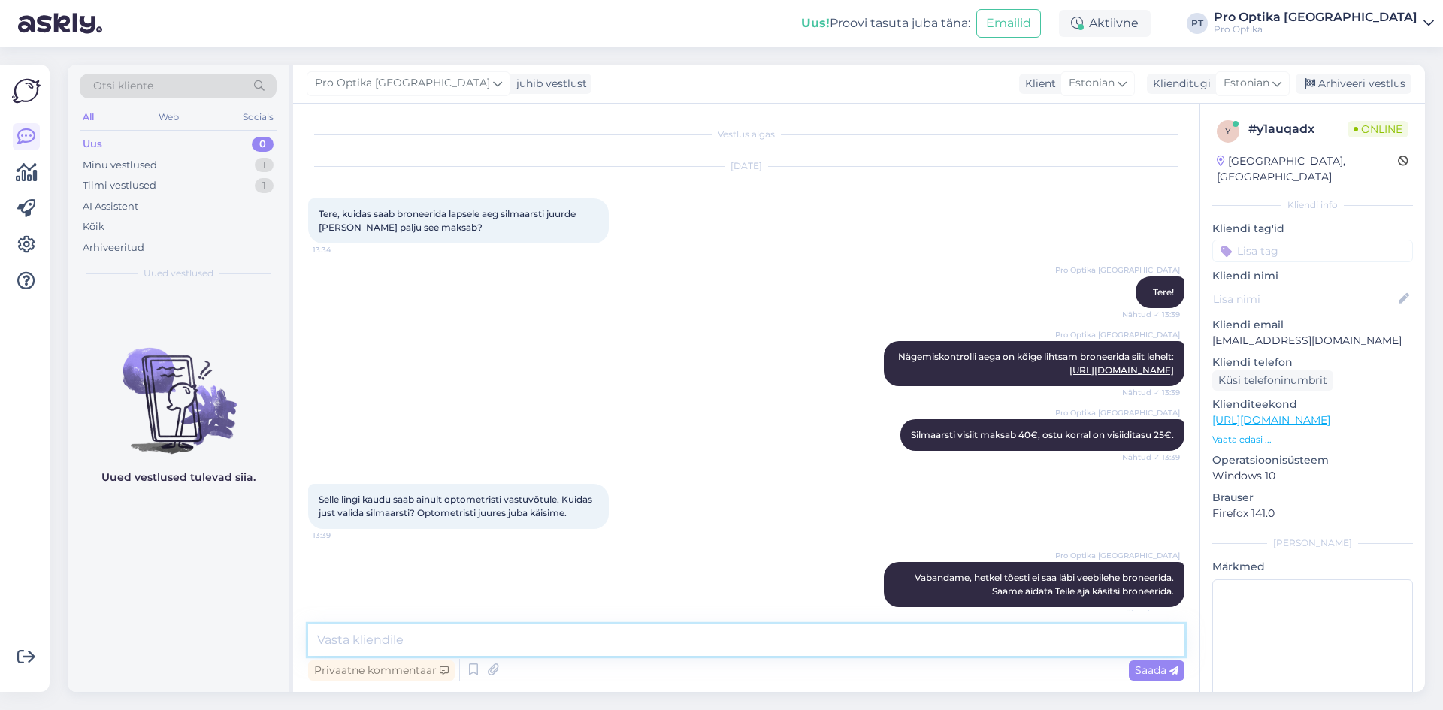
click at [478, 644] on textarea at bounding box center [746, 641] width 876 height 32
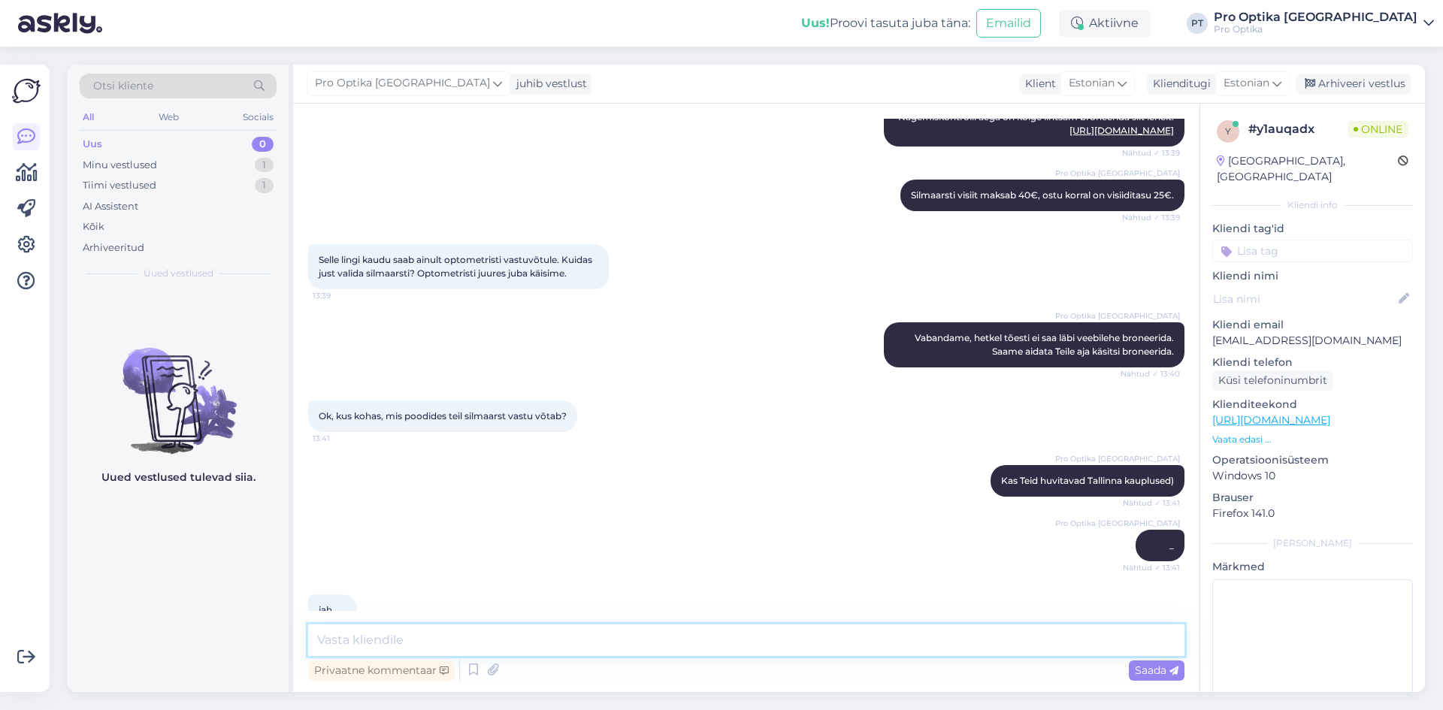
scroll to position [285, 0]
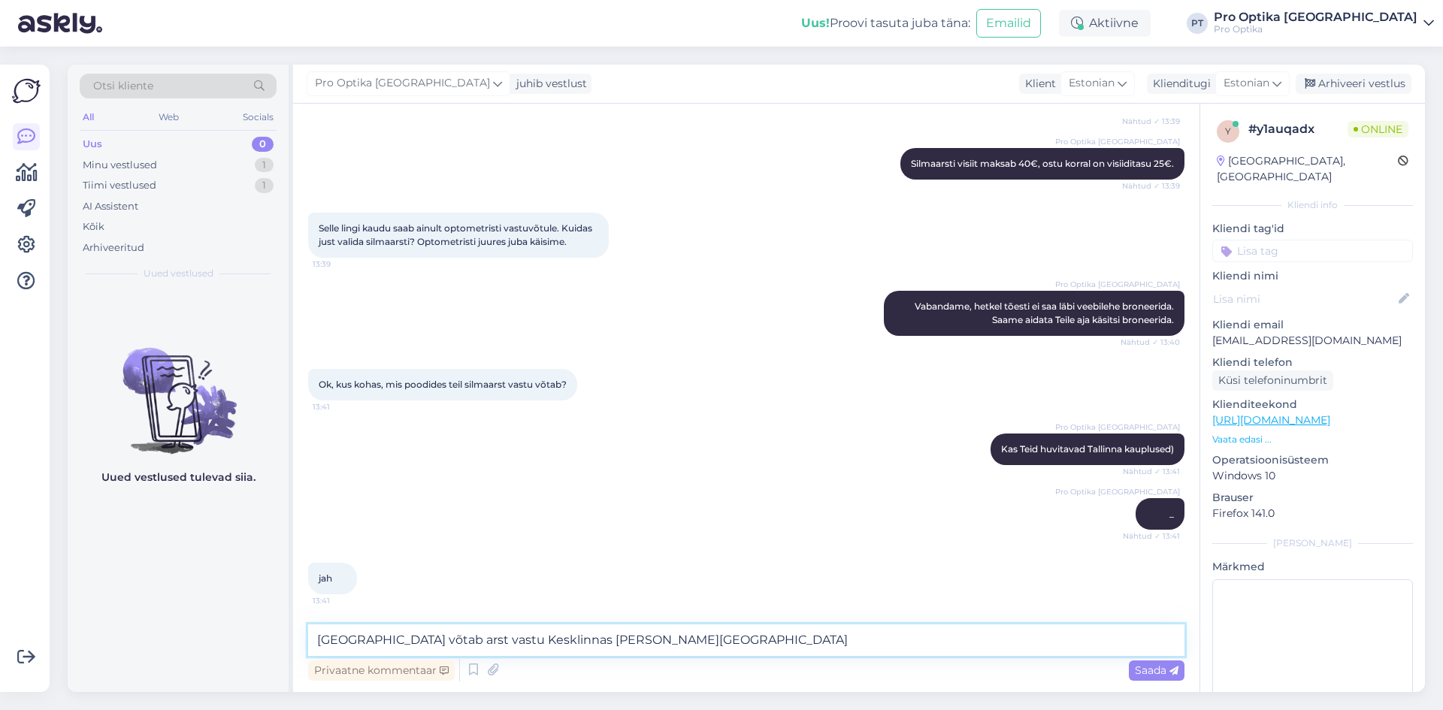
type textarea "Tallinnas võtab arst vastu Kesklinnas ja Rocca al Mare."
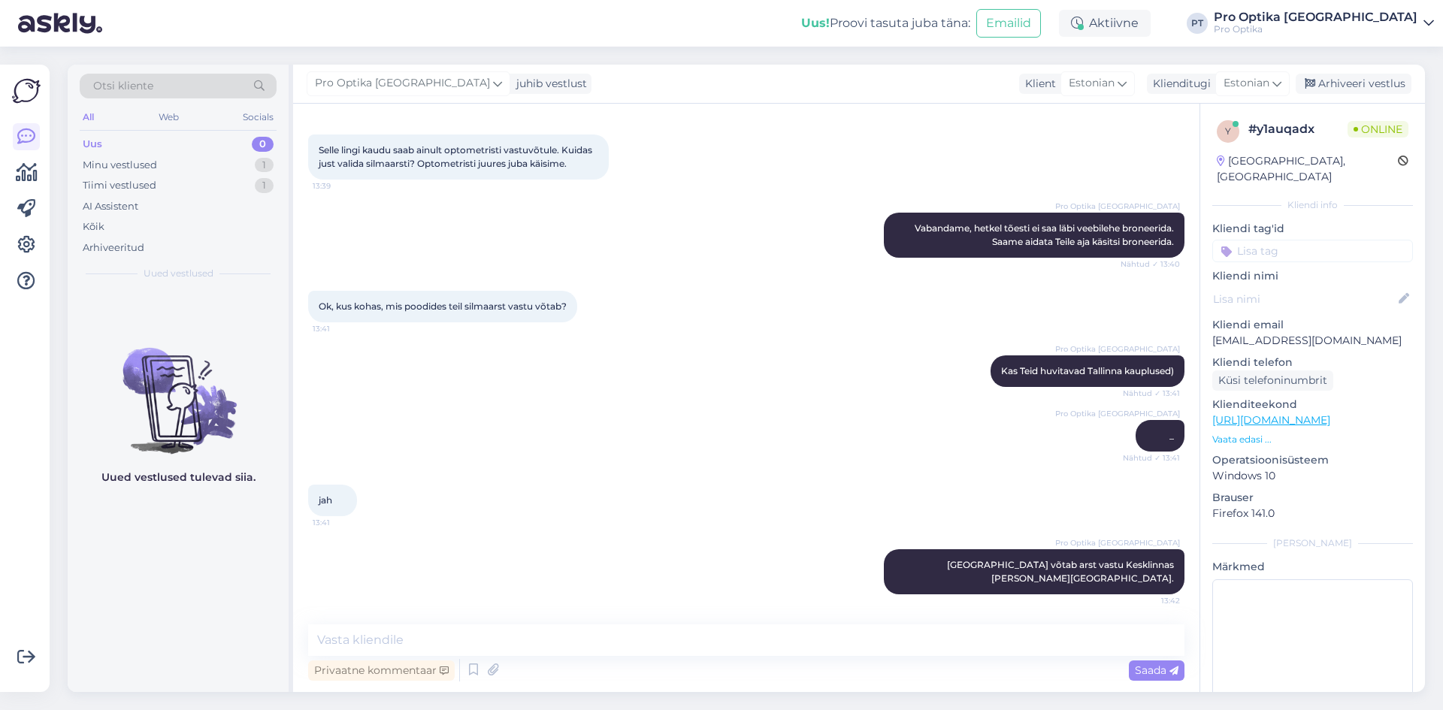
click at [85, 606] on div "Uued vestlused tulevad siia." at bounding box center [178, 490] width 221 height 403
click at [258, 607] on div "Uued vestlused tulevad siia." at bounding box center [178, 490] width 221 height 403
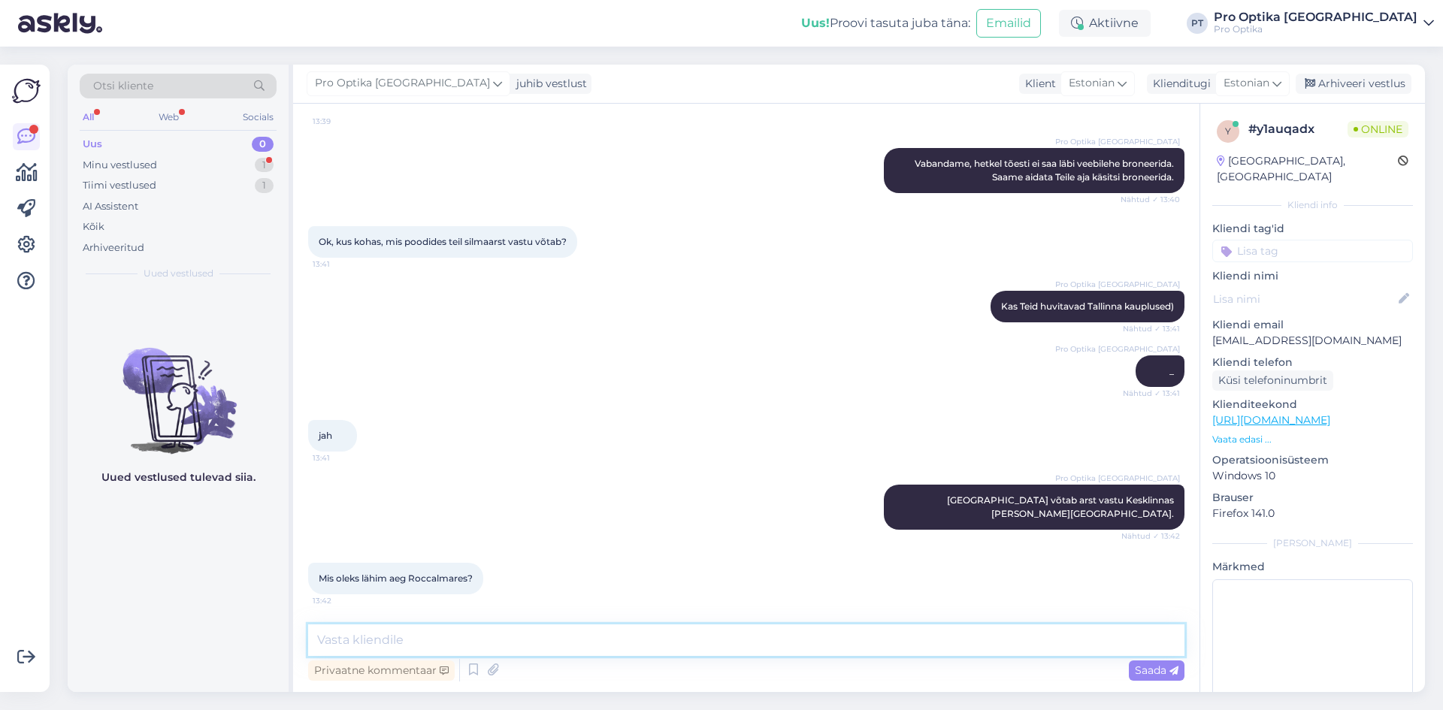
click at [567, 634] on textarea at bounding box center [746, 641] width 876 height 32
type textarea "Esimesed ajad oleks pakkuda 8.septembriks."
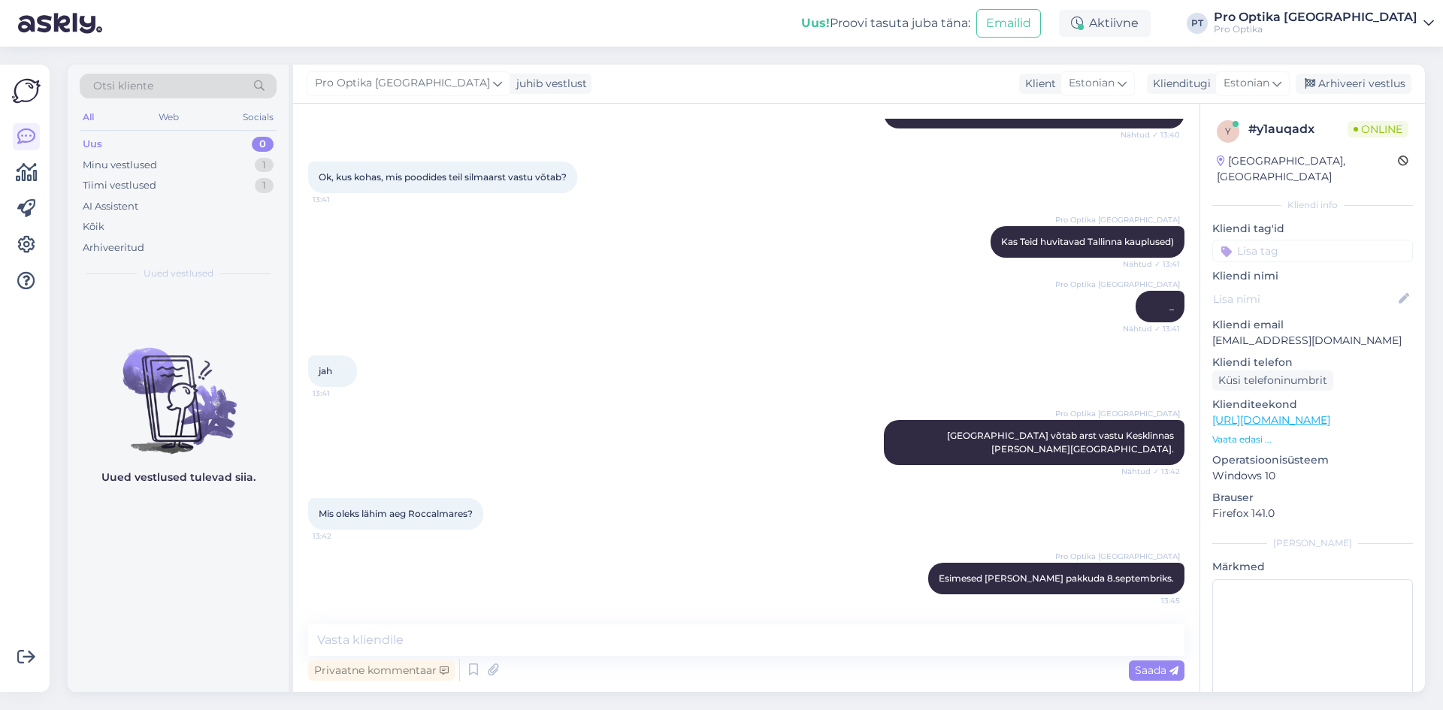
click at [129, 521] on div "Uued vestlused tulevad siia." at bounding box center [178, 490] width 221 height 403
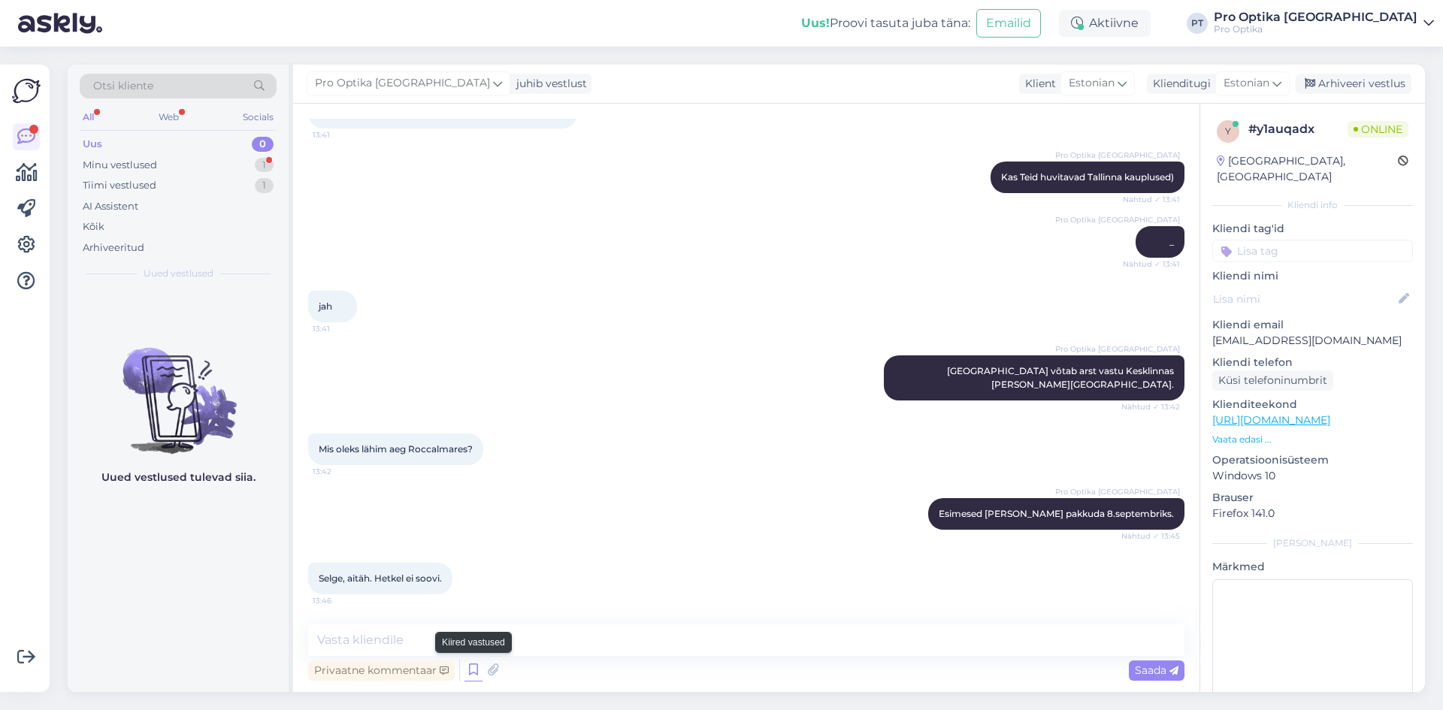
click at [478, 678] on icon at bounding box center [474, 670] width 18 height 23
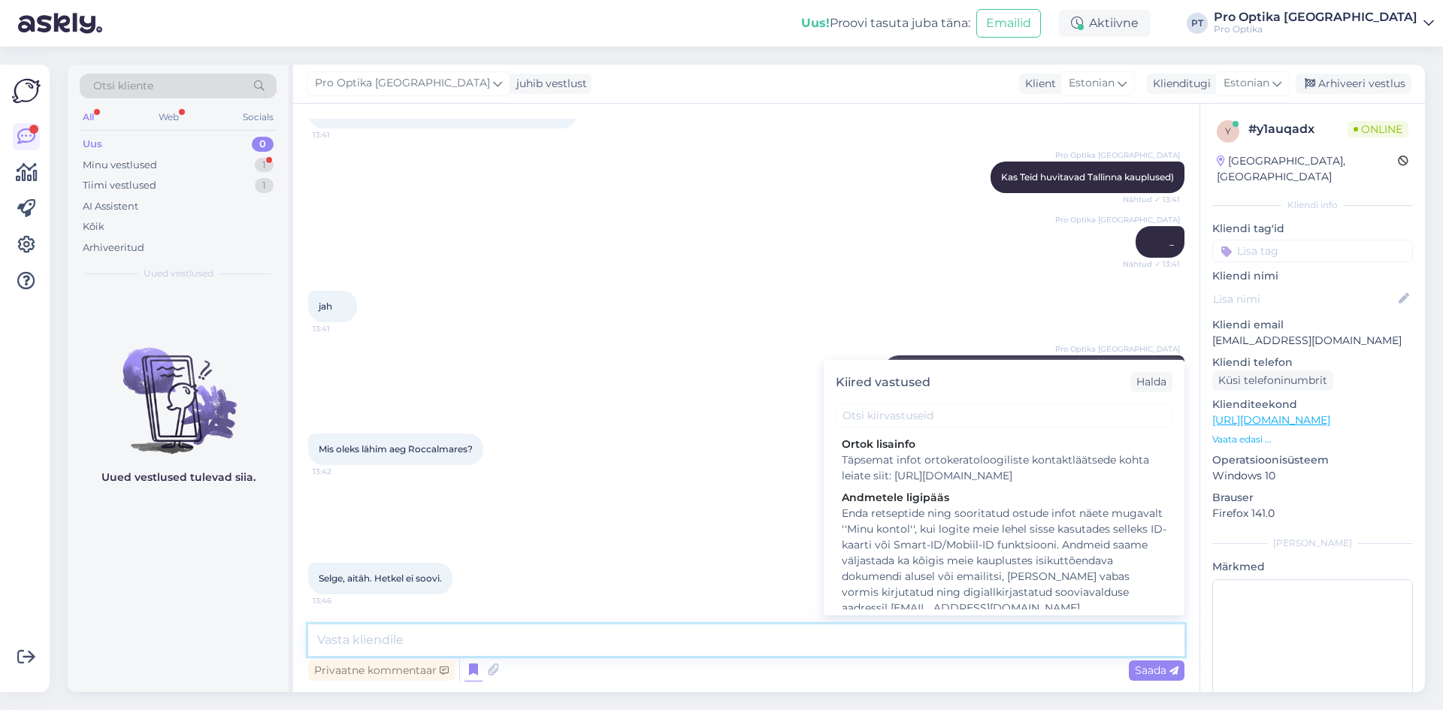
click at [710, 636] on textarea at bounding box center [746, 641] width 876 height 32
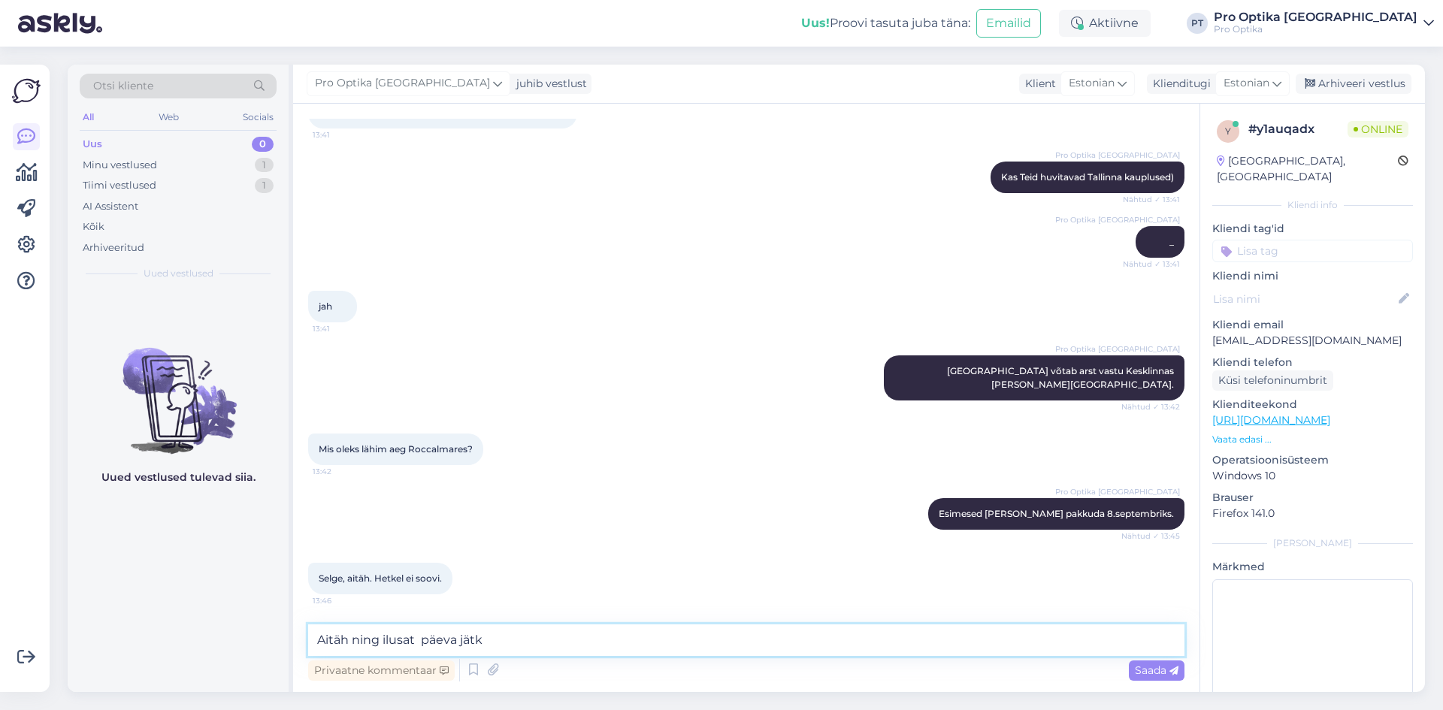
type textarea "Aitäh ning ilusat päeva jätku"
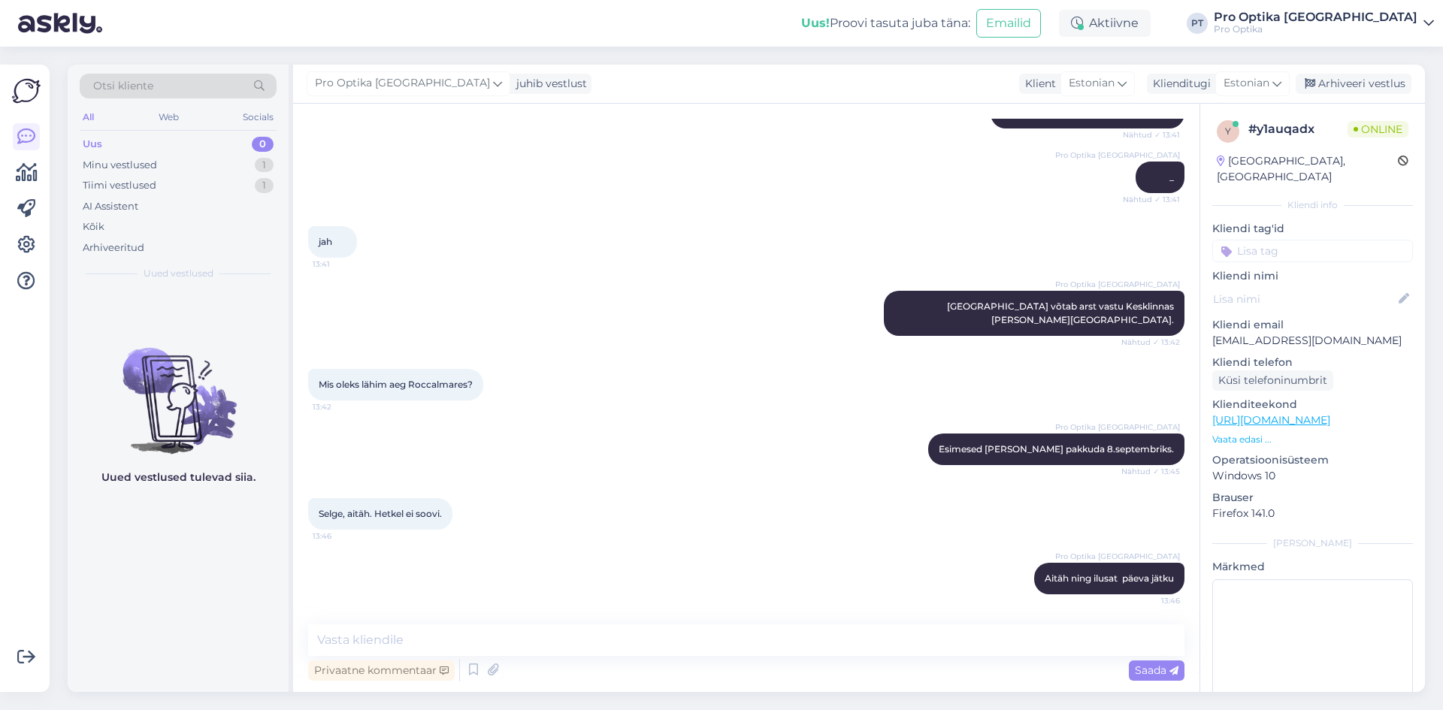
click at [175, 537] on div "Uued vestlused tulevad siia." at bounding box center [178, 490] width 221 height 403
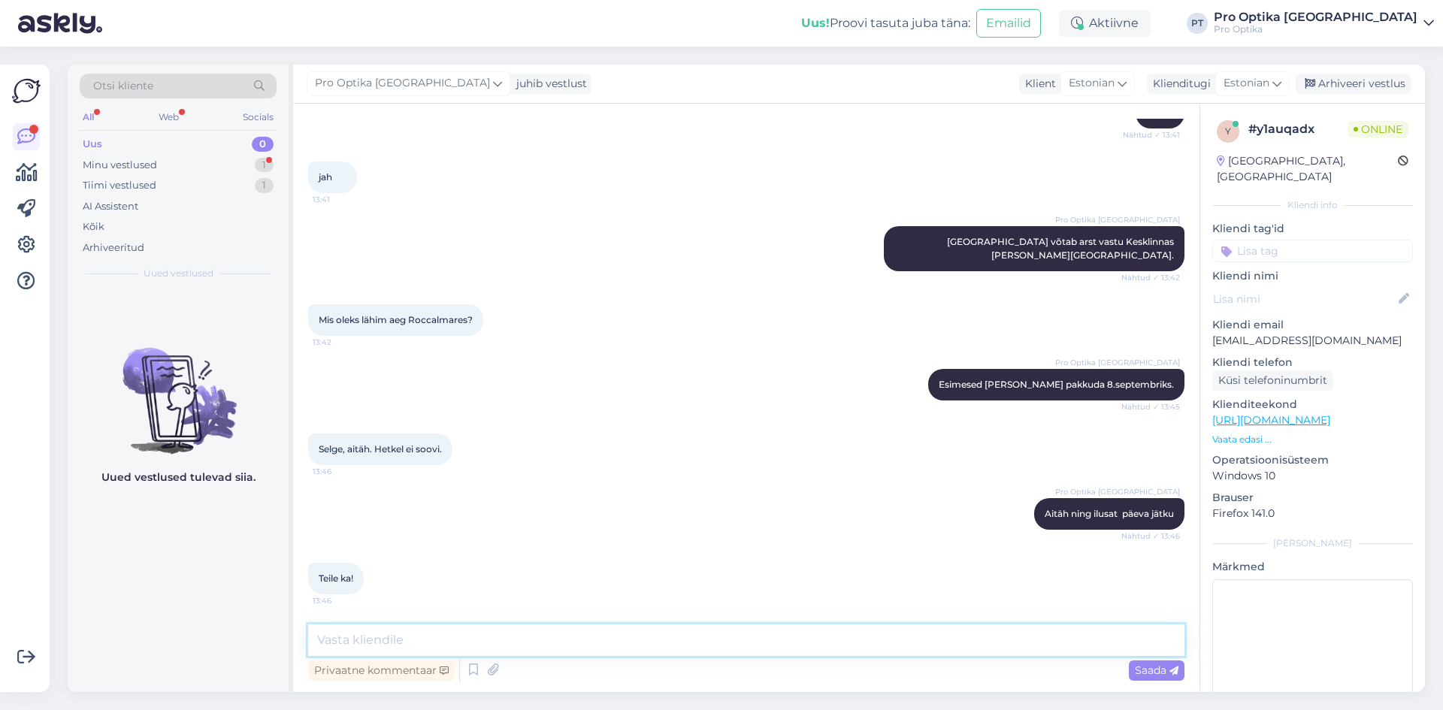
click at [436, 637] on textarea at bounding box center [746, 641] width 876 height 32
click at [165, 627] on div "Uued vestlused tulevad siia." at bounding box center [178, 490] width 221 height 403
click at [1333, 92] on div "Arhiveeri vestlus" at bounding box center [1354, 84] width 116 height 20
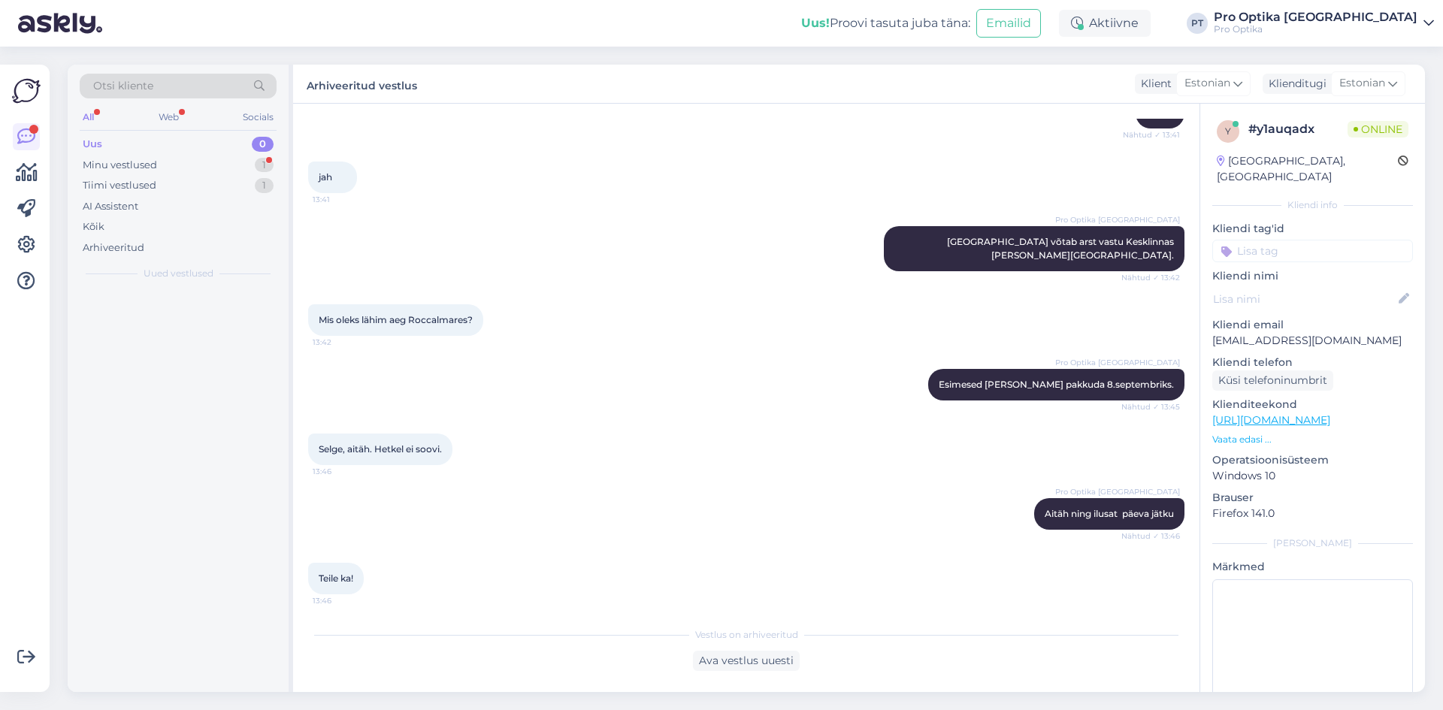
scroll to position [678, 0]
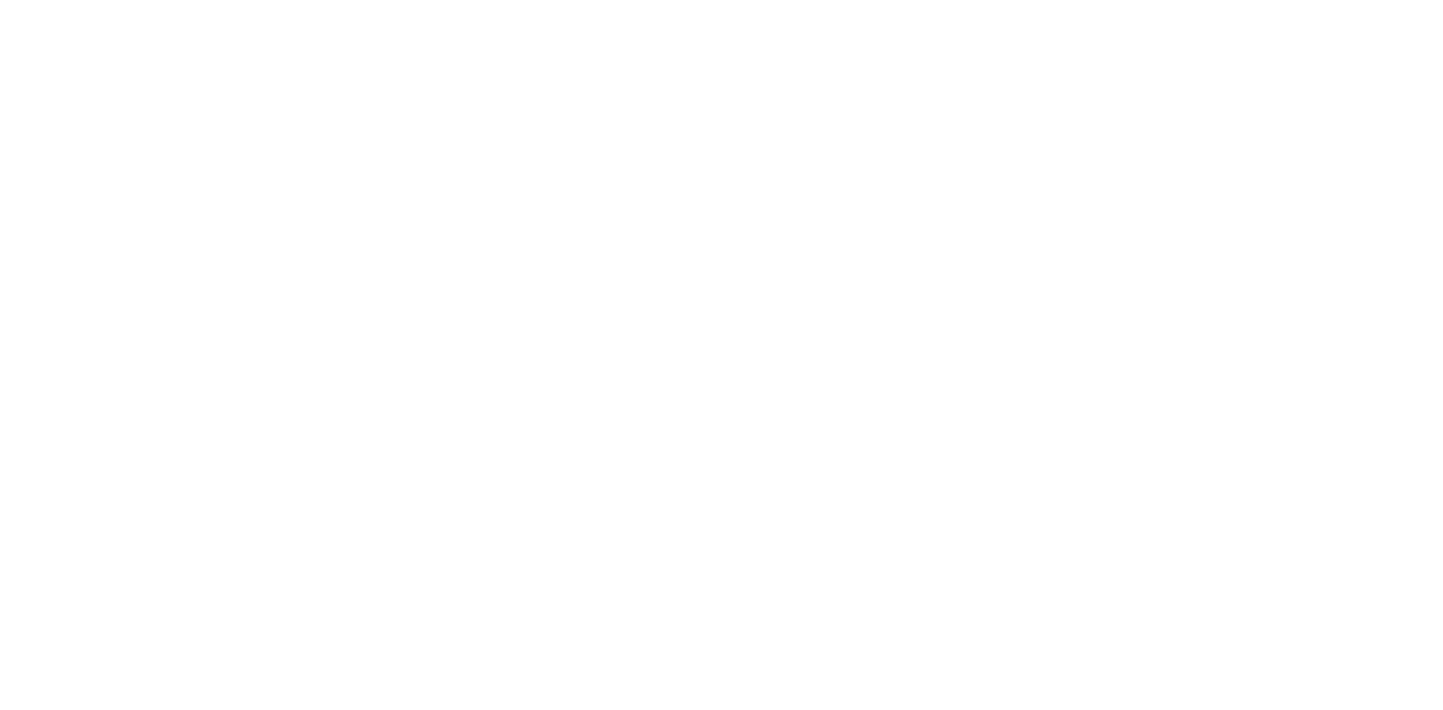
click at [1194, 27] on body at bounding box center [721, 355] width 1443 height 710
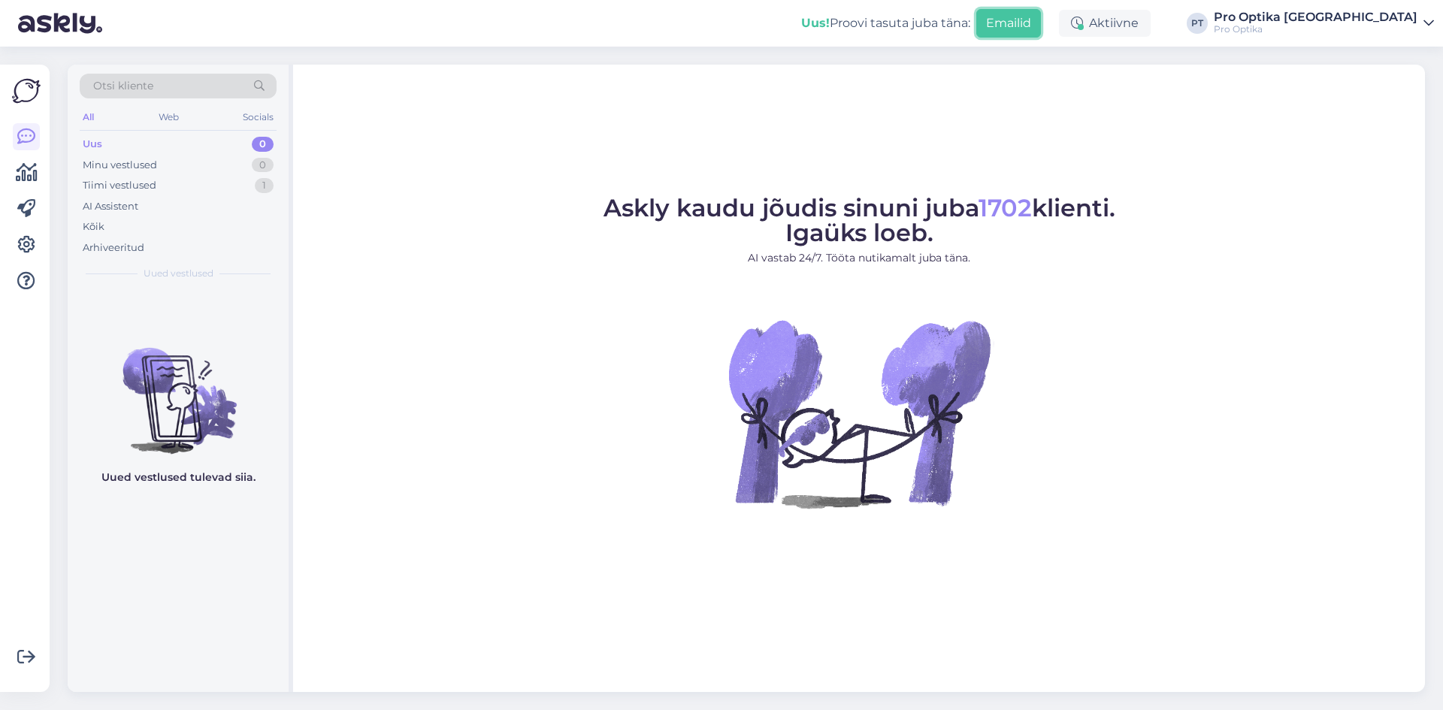
click at [1041, 11] on button "Emailid" at bounding box center [1008, 23] width 65 height 29
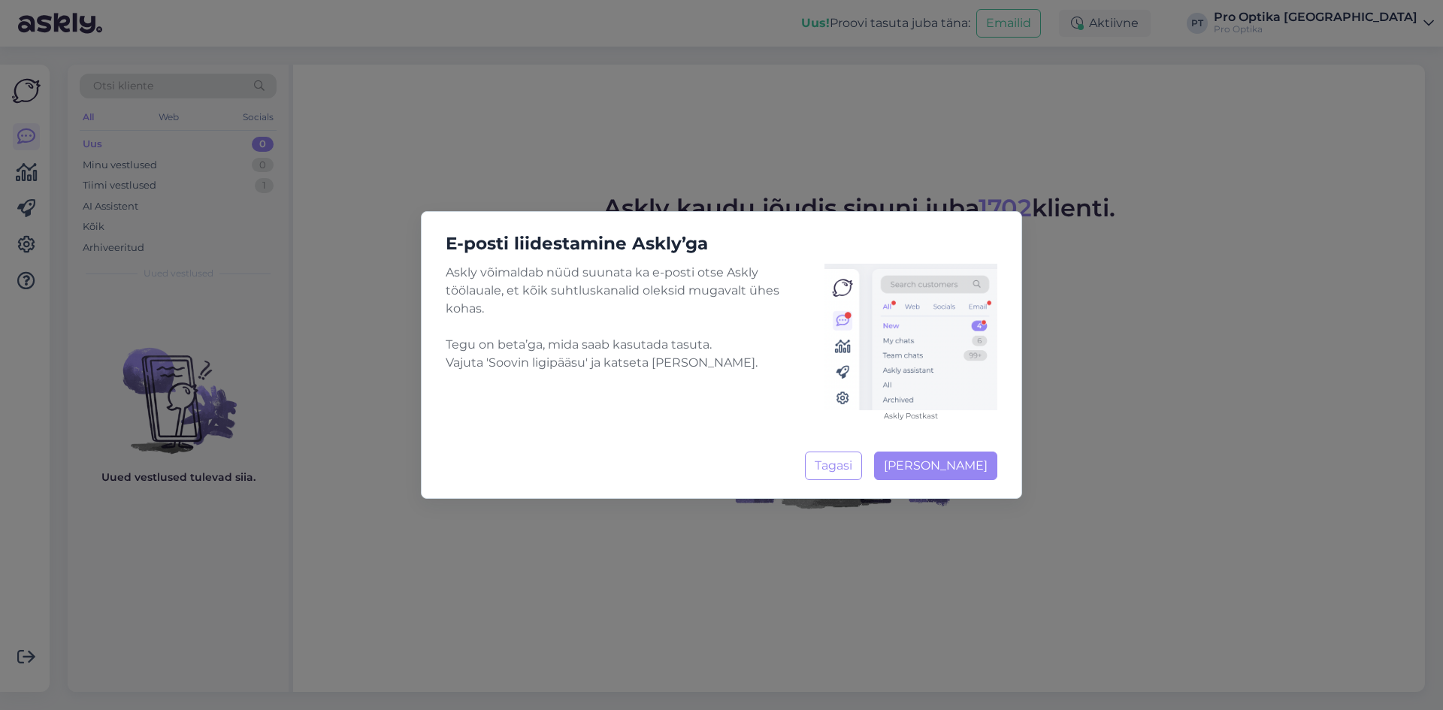
click at [1115, 161] on div "E-posti liidestamine Askly’ga Askly võimaldab nüüd suunata ka e-posti otse Askl…" at bounding box center [721, 355] width 1443 height 710
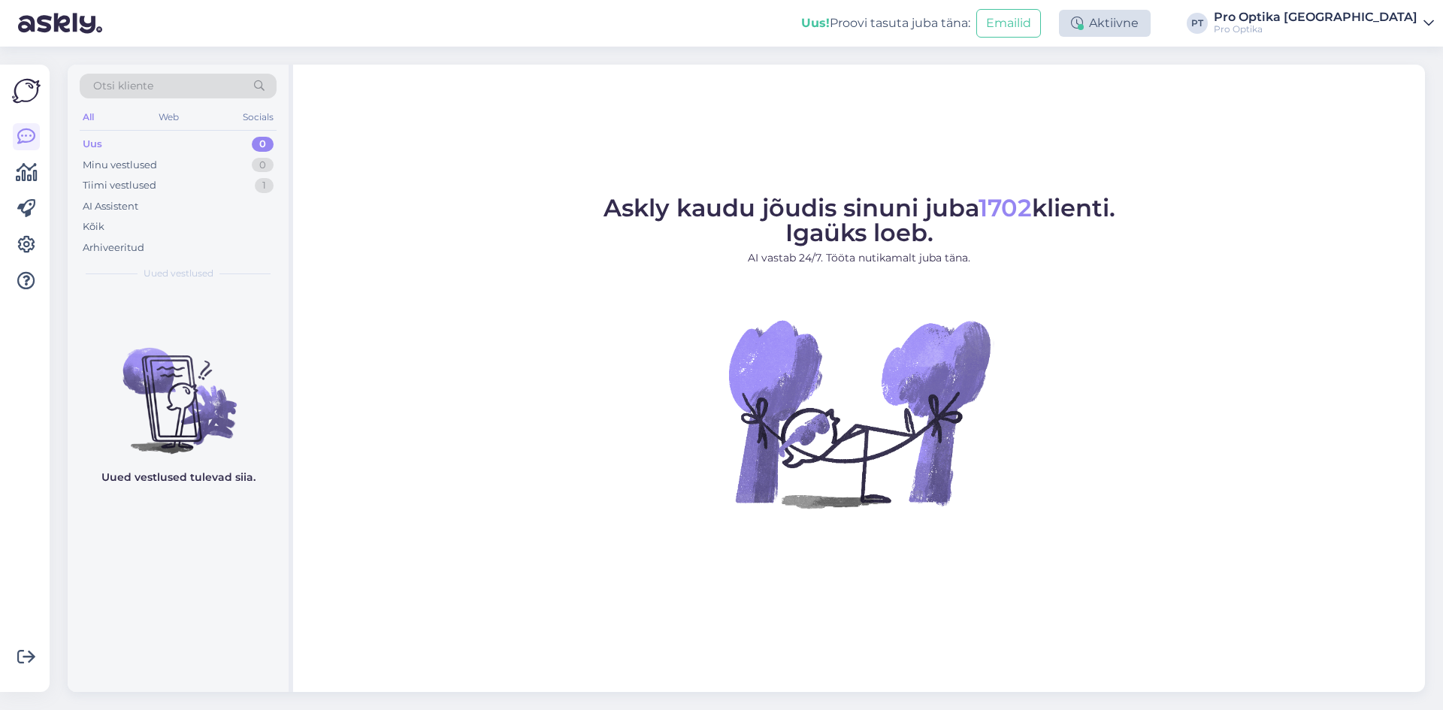
click at [1151, 34] on div "Aktiivne" at bounding box center [1105, 23] width 92 height 27
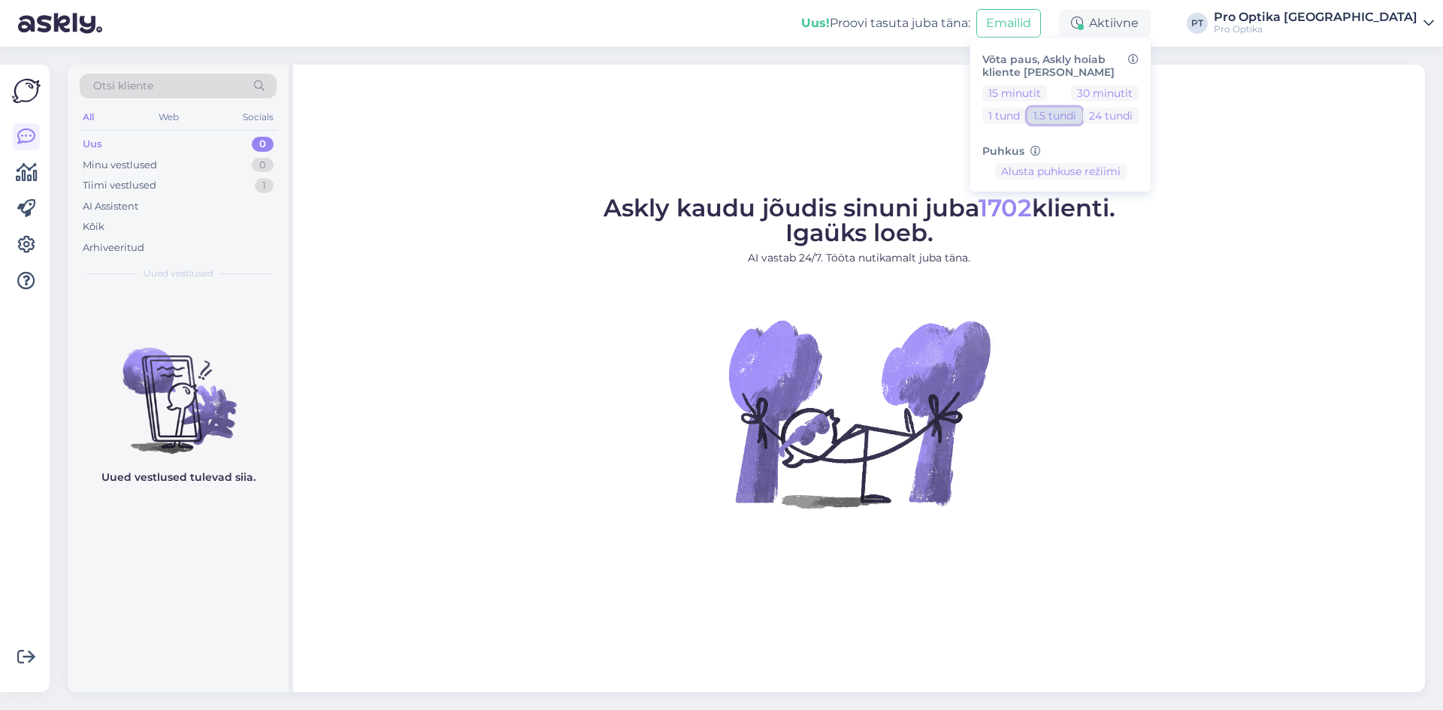
click at [1082, 122] on button "1.5 tundi" at bounding box center [1055, 115] width 55 height 17
